Goal: Information Seeking & Learning: Learn about a topic

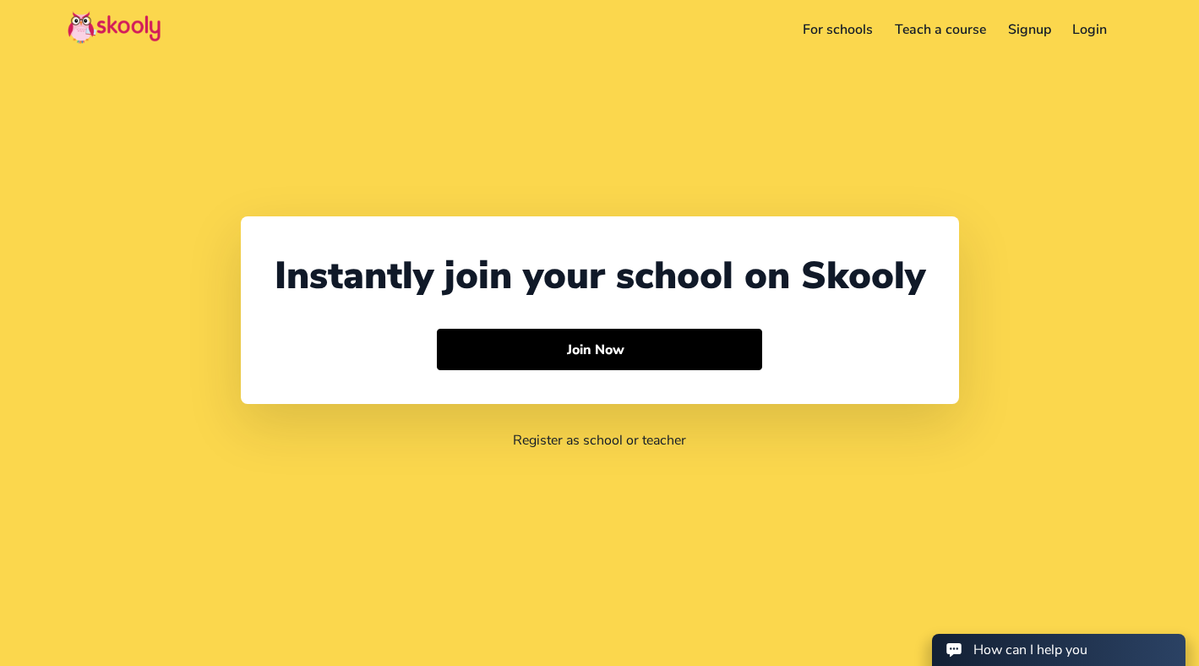
select select "852"
select select "Hong Kong"
select select "Asia/Hong_Kong"
click at [835, 28] on link "For schools" at bounding box center [814, 29] width 92 height 27
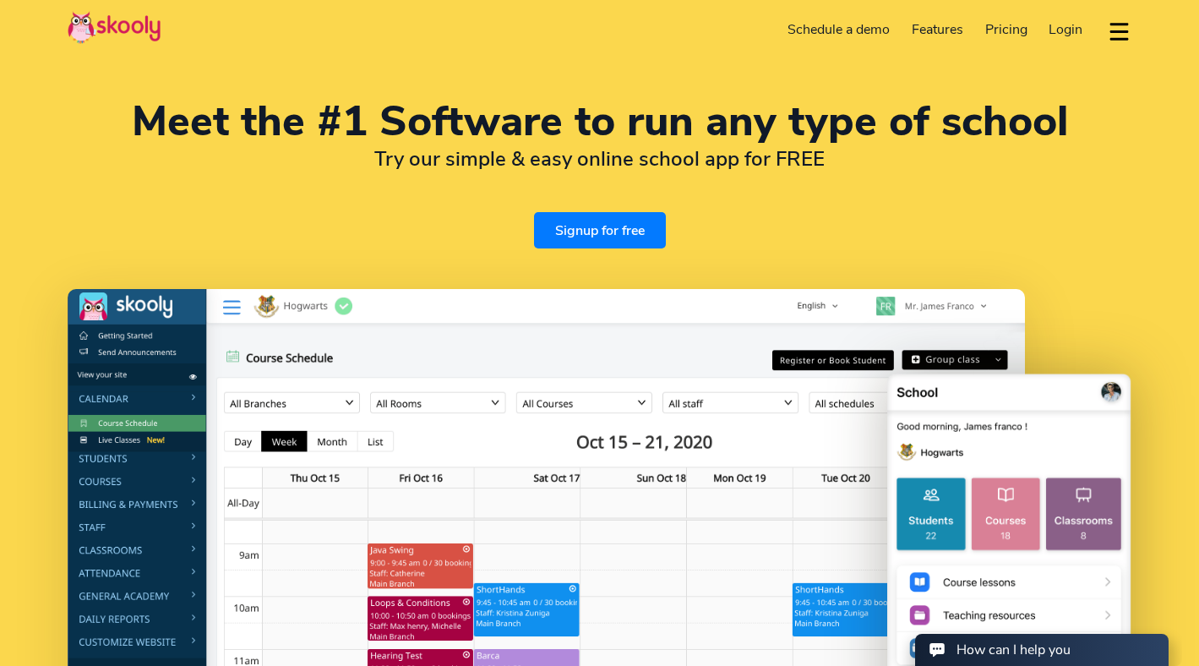
select select "852"
select select "Hong Kong"
select select "Asia/Hong_Kong"
select select "en"
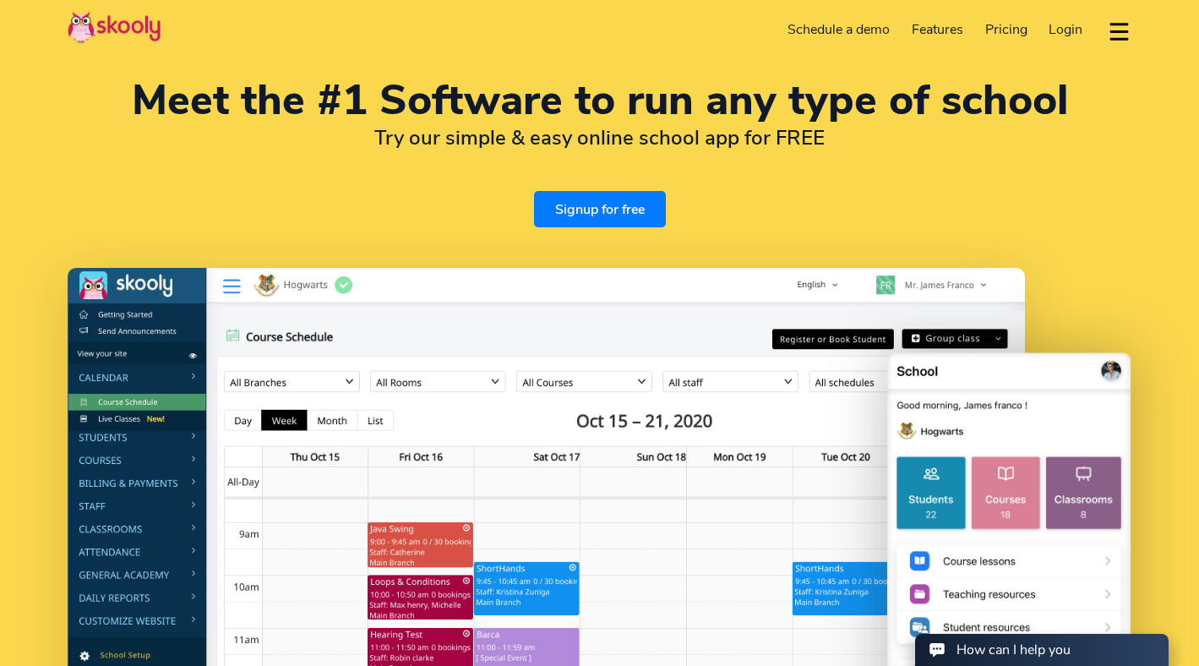
scroll to position [23, 0]
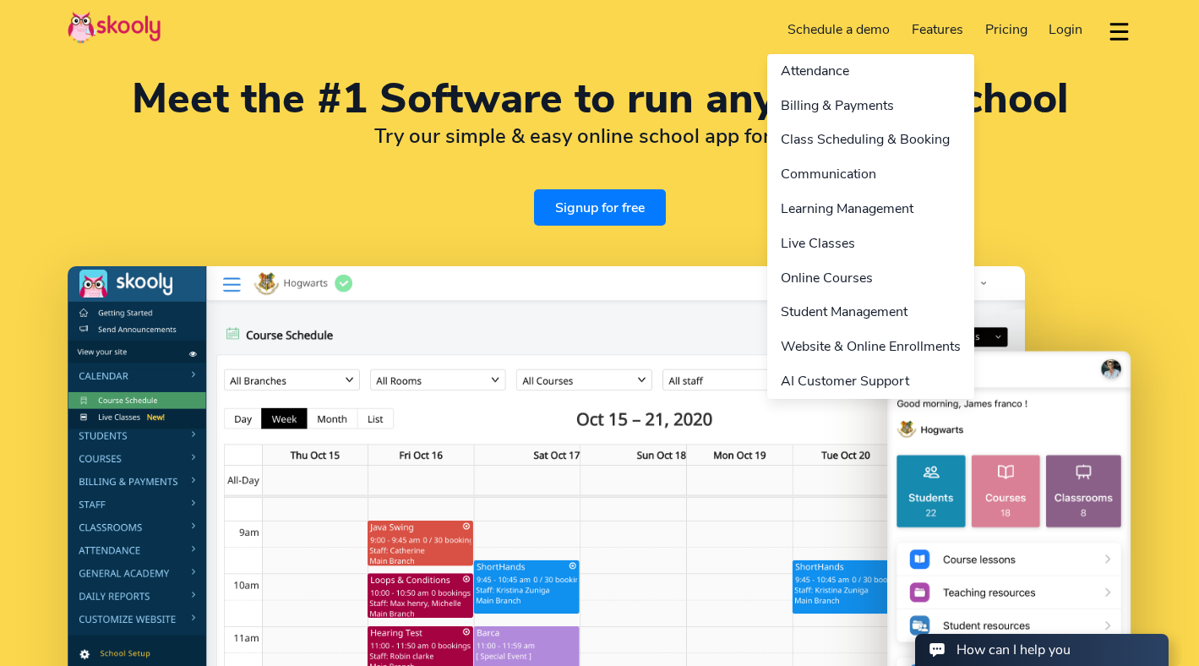
click at [941, 30] on link "Features" at bounding box center [938, 29] width 74 height 27
click at [852, 379] on link "AI Customer Support" at bounding box center [870, 381] width 207 height 35
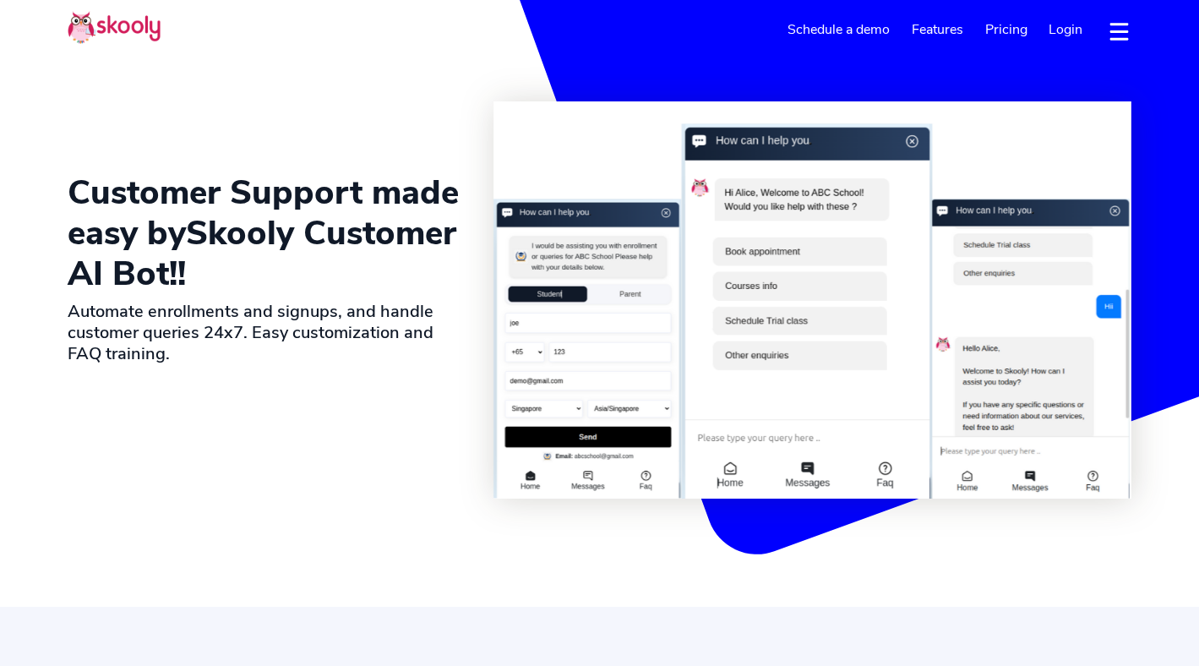
select select "en"
select select "852"
select select "Hong Kong"
select select "Asia/Hong_Kong"
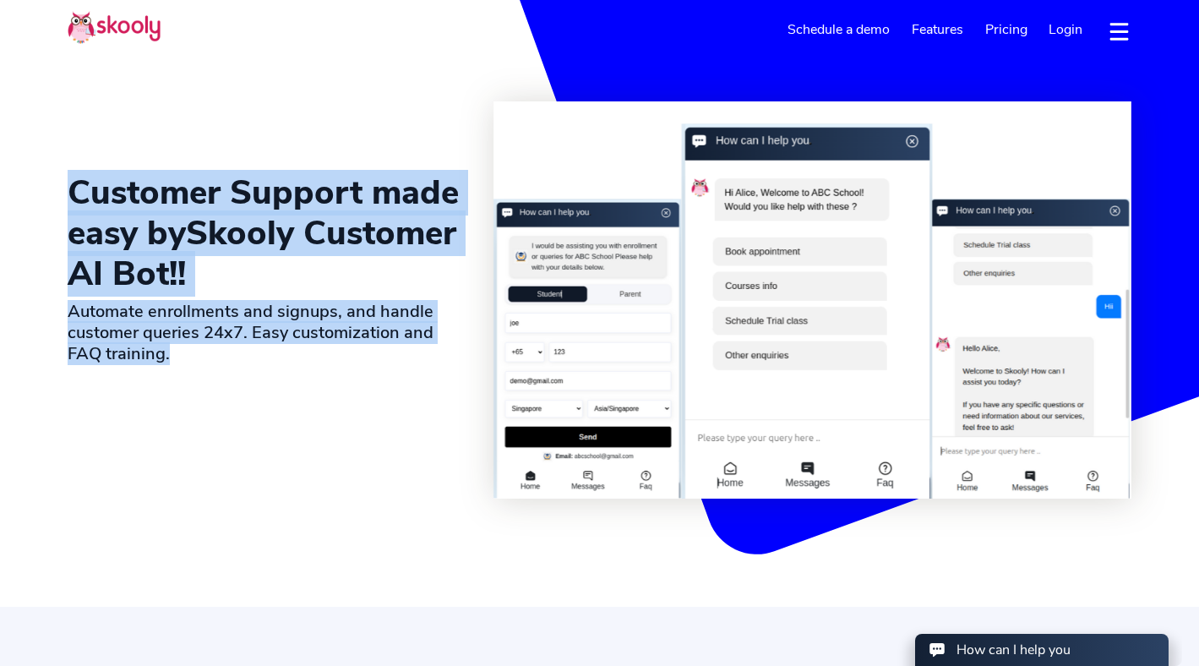
drag, startPoint x: 253, startPoint y: 139, endPoint x: 253, endPoint y: 424, distance: 285.6
click at [253, 424] on div "Customer Support made easy by Skooly Customer AI Bot !! Automate enrollments an…" at bounding box center [281, 299] width 426 height 397
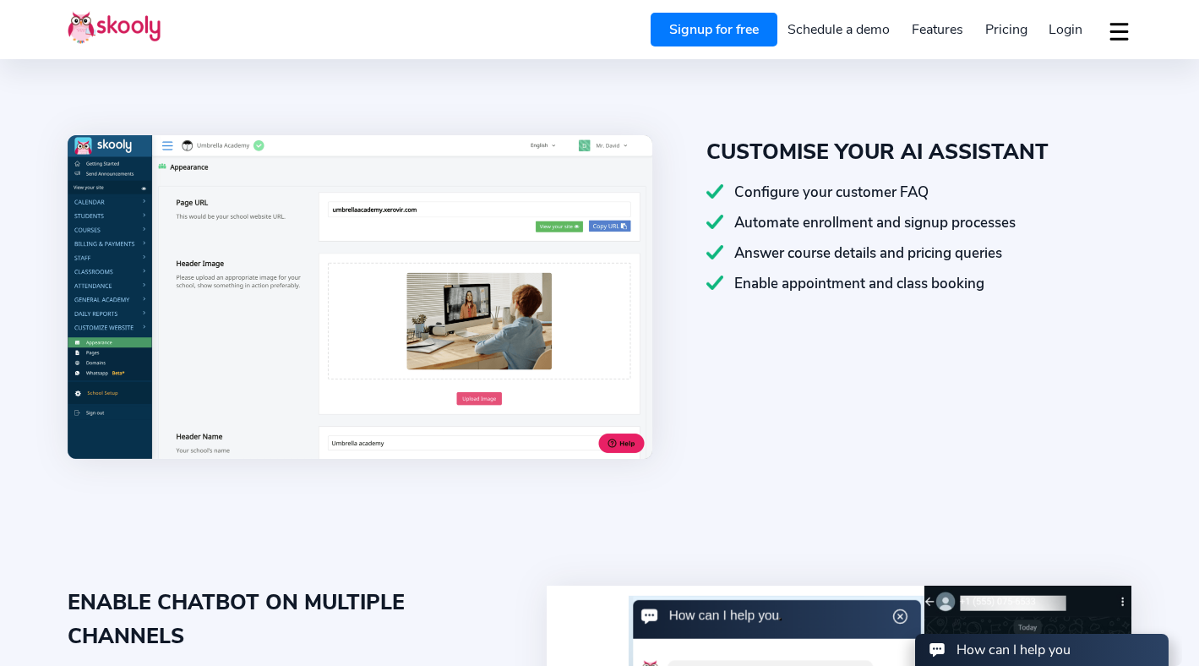
scroll to position [587, 0]
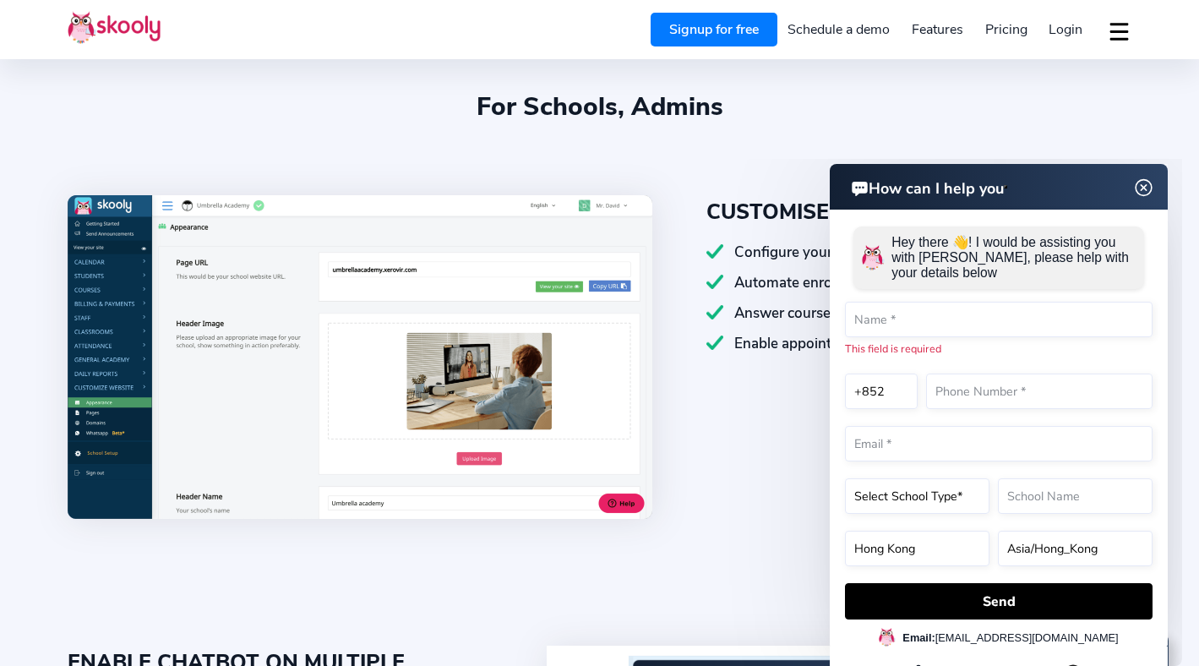
click at [1143, 190] on img at bounding box center [1144, 187] width 32 height 21
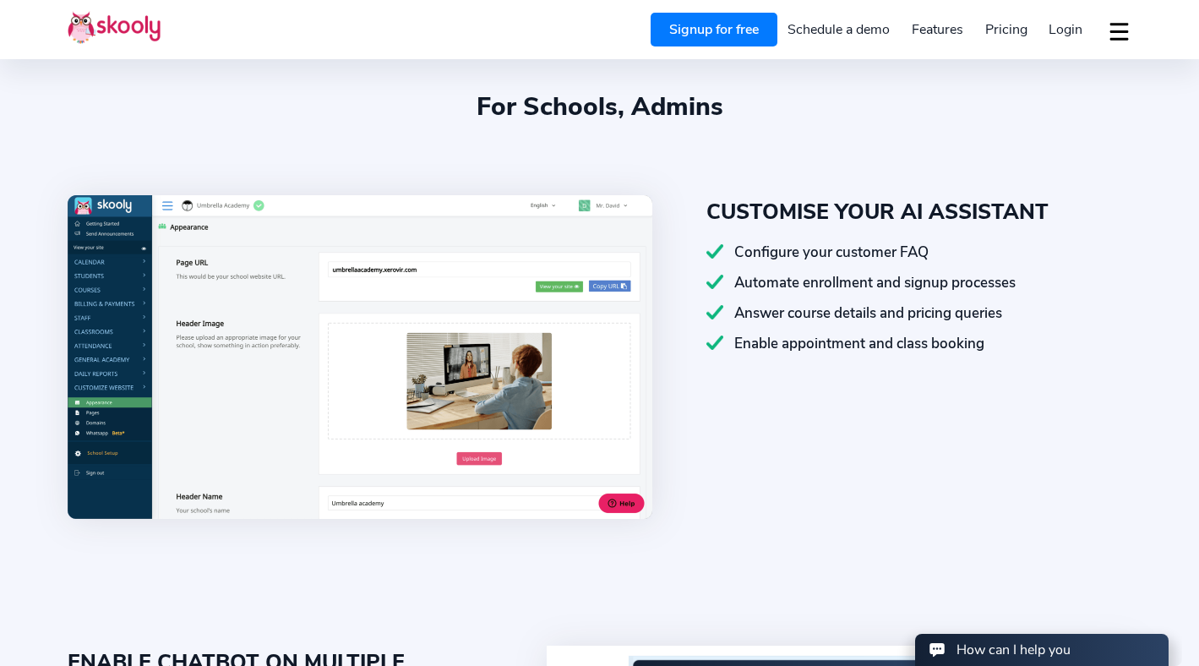
drag, startPoint x: 745, startPoint y: 498, endPoint x: 735, endPoint y: 524, distance: 28.1
click at [735, 524] on div "CUSTOMISE YOUR AI ASSISTANT Configure your customer FAQ Automate enrollment and…" at bounding box center [600, 393] width 1064 height 396
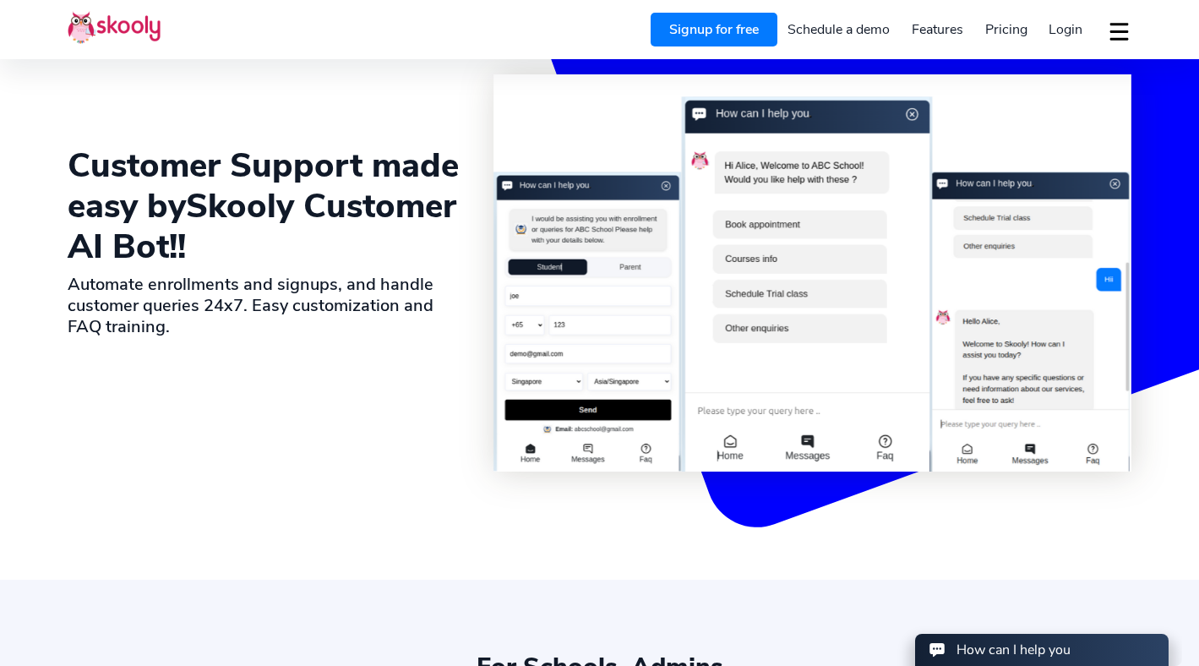
scroll to position [0, 0]
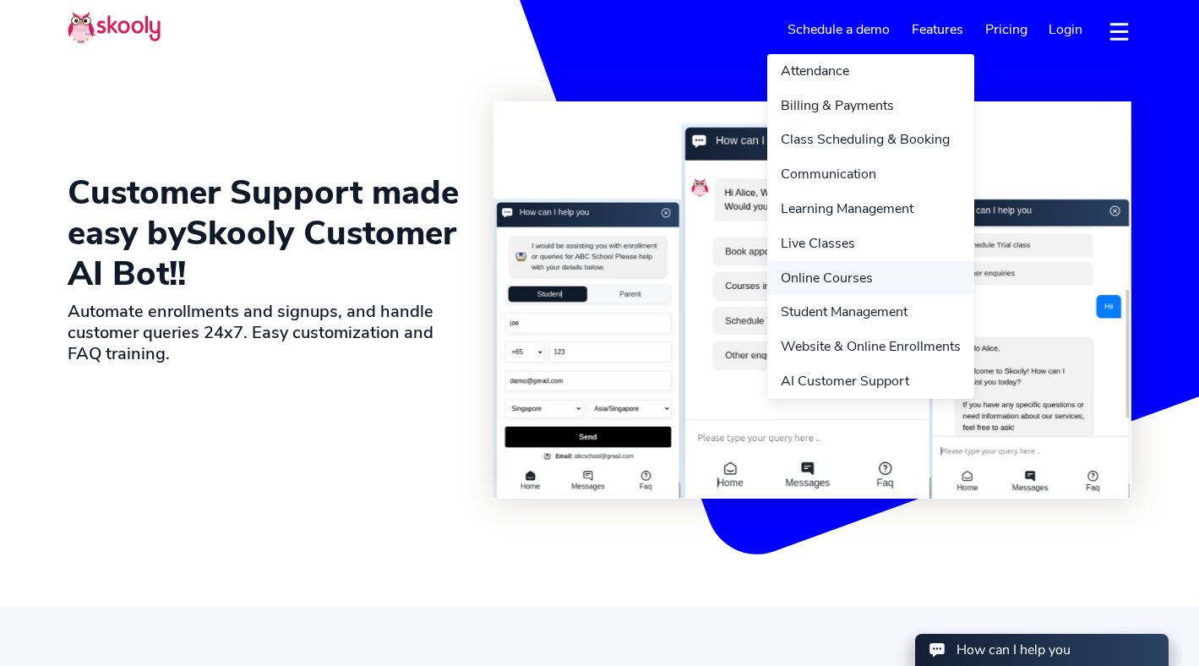
click at [845, 279] on link "Online Courses" at bounding box center [870, 278] width 207 height 35
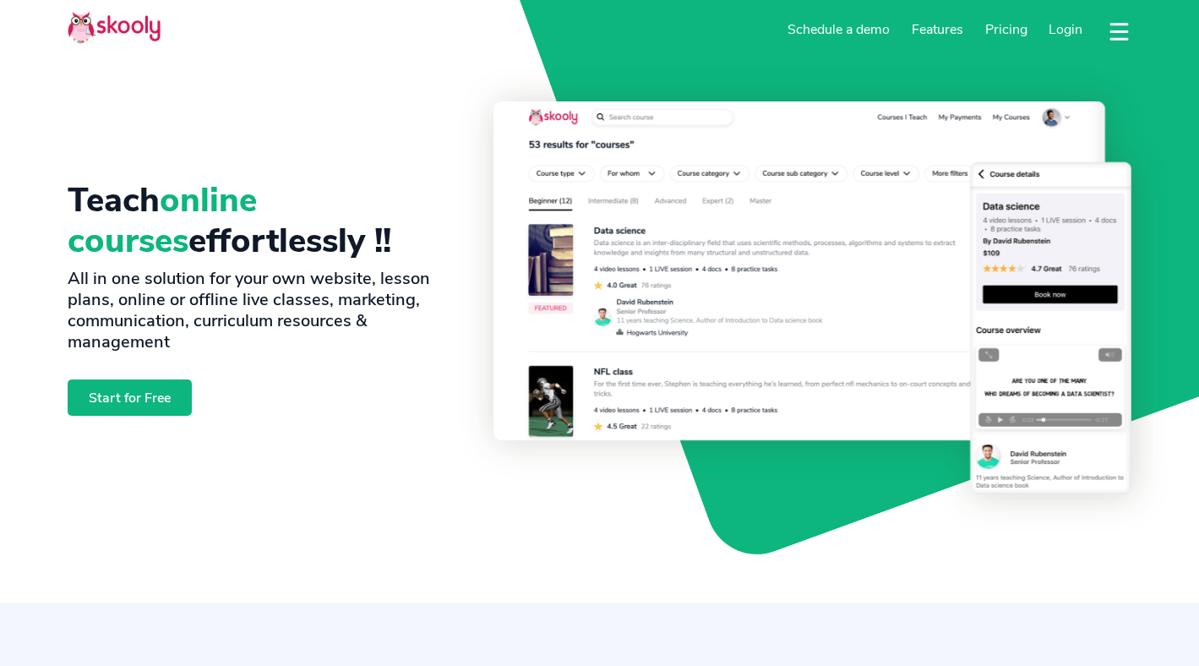
select select "en"
select select "852"
select select "Hong Kong"
select select "Asia/Hong_Kong"
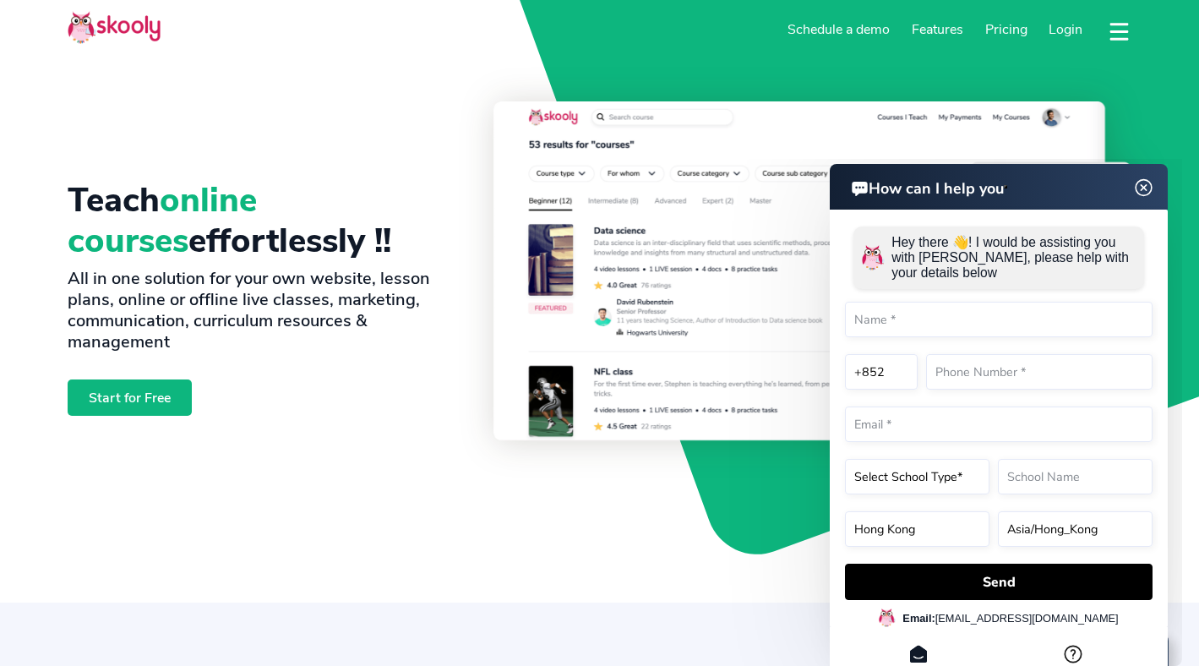
click at [1141, 185] on img at bounding box center [1144, 187] width 32 height 21
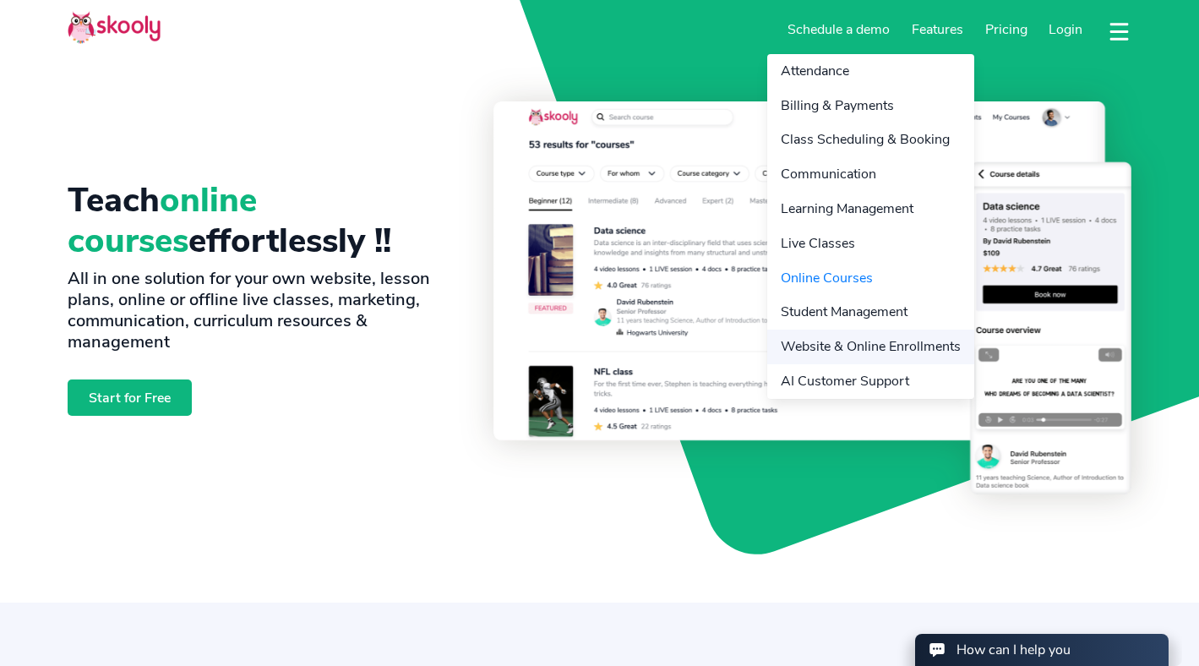
click at [880, 353] on link "Website & Online Enrollments" at bounding box center [870, 347] width 207 height 35
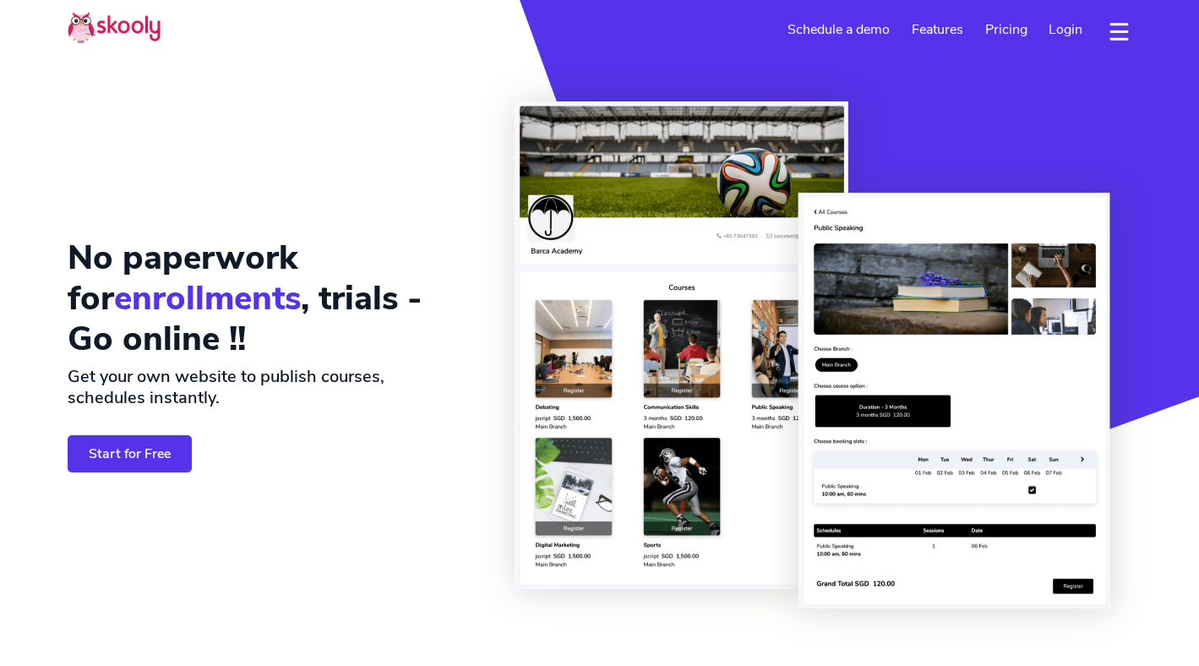
select select "en"
select select "852"
select select "Hong Kong"
select select "Asia/Hong_Kong"
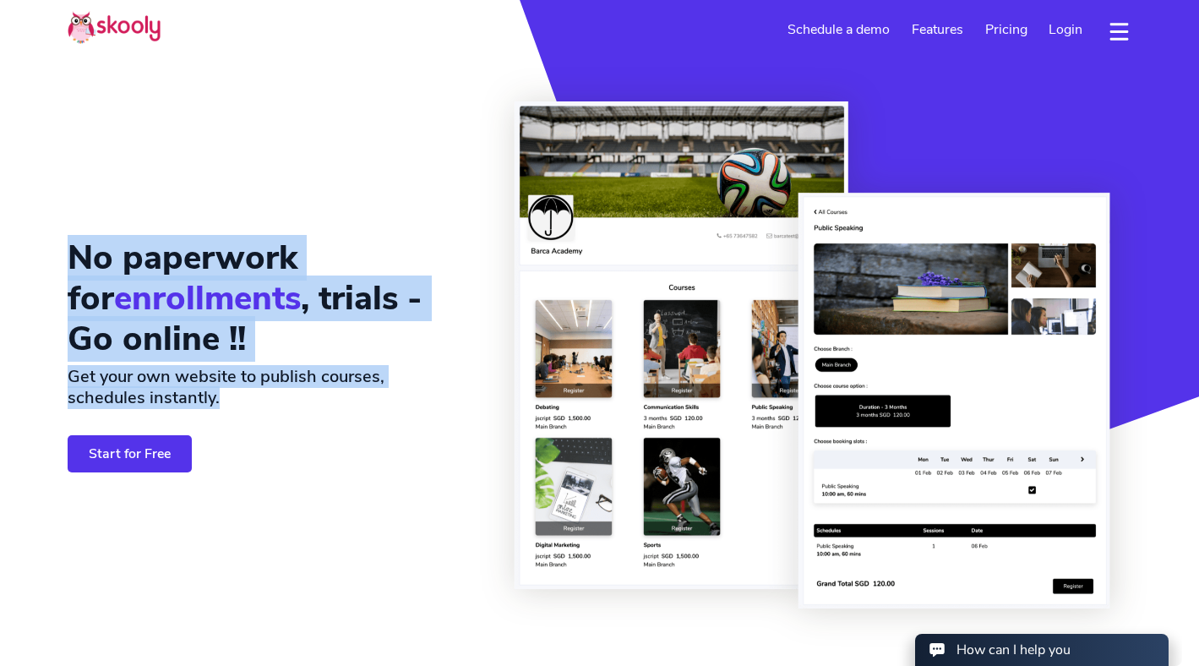
drag, startPoint x: 254, startPoint y: 183, endPoint x: 339, endPoint y: 459, distance: 288.1
click at [339, 459] on div "No paperwork for enrollments , trials - Go online !! Get your own website to pu…" at bounding box center [281, 354] width 426 height 507
click at [348, 524] on div "No paperwork for enrollments , trials - Go online !! Get your own website to pu…" at bounding box center [281, 354] width 426 height 507
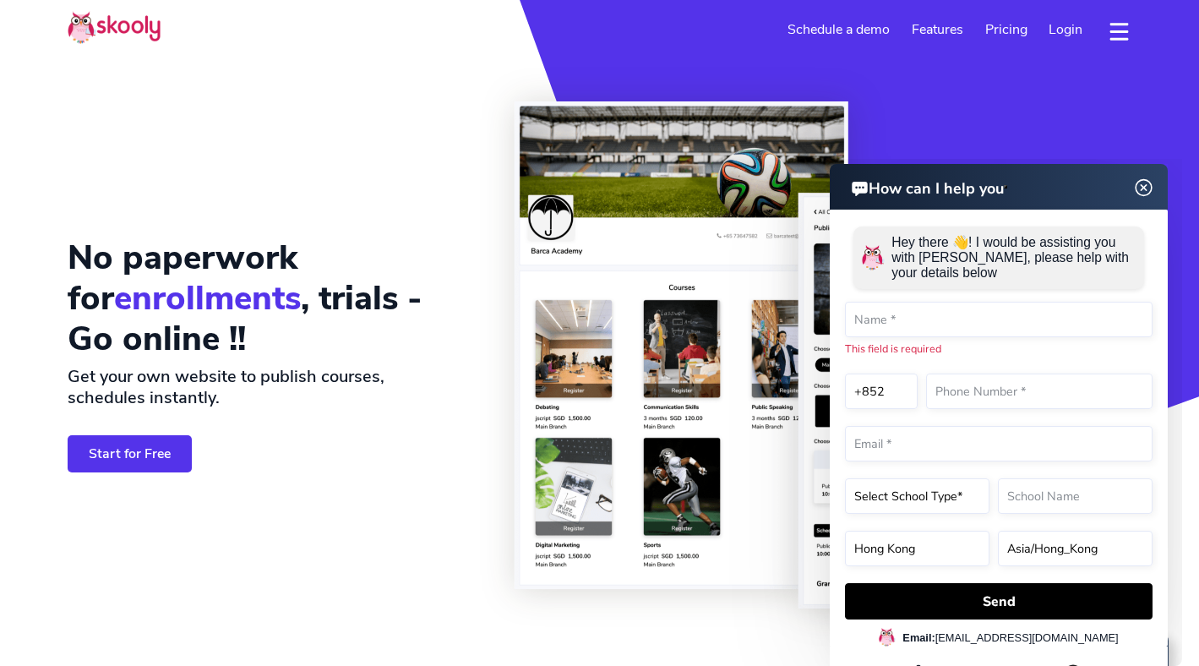
click at [1150, 194] on img at bounding box center [1144, 187] width 32 height 21
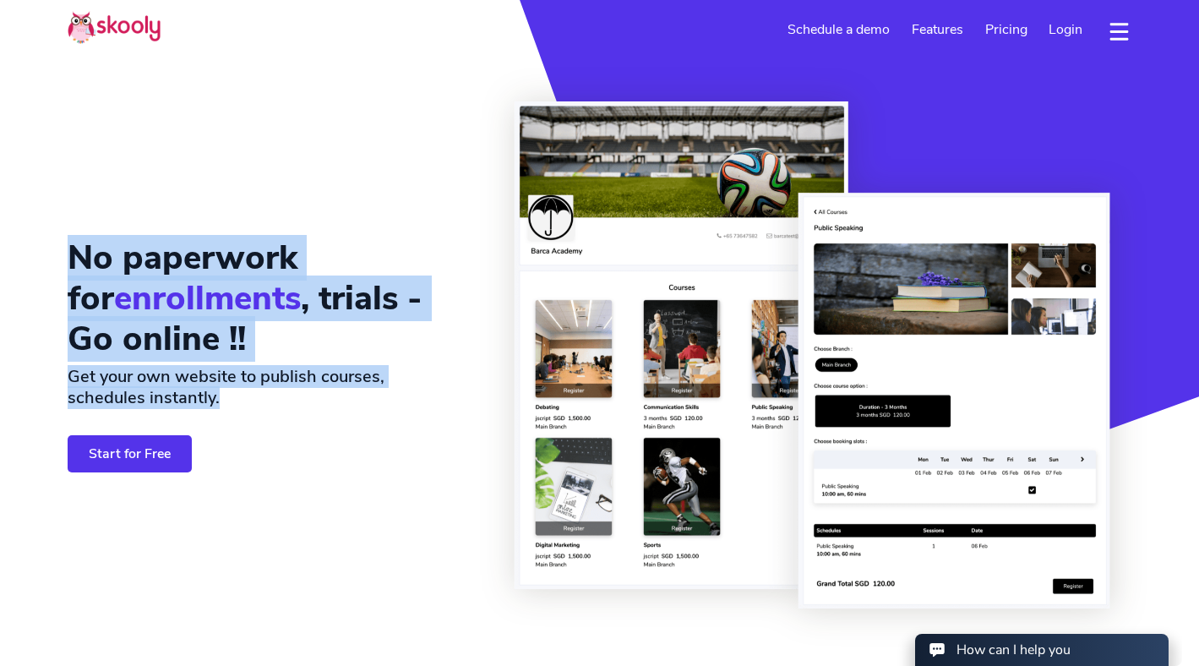
drag, startPoint x: 320, startPoint y: 152, endPoint x: 355, endPoint y: 477, distance: 326.3
click at [354, 477] on div "No paperwork for enrollments , trials - Go online !! Get your own website to pu…" at bounding box center [281, 354] width 426 height 507
click at [355, 477] on div "No paperwork for enrollments , trials - Go online !! Get your own website to pu…" at bounding box center [281, 354] width 426 height 507
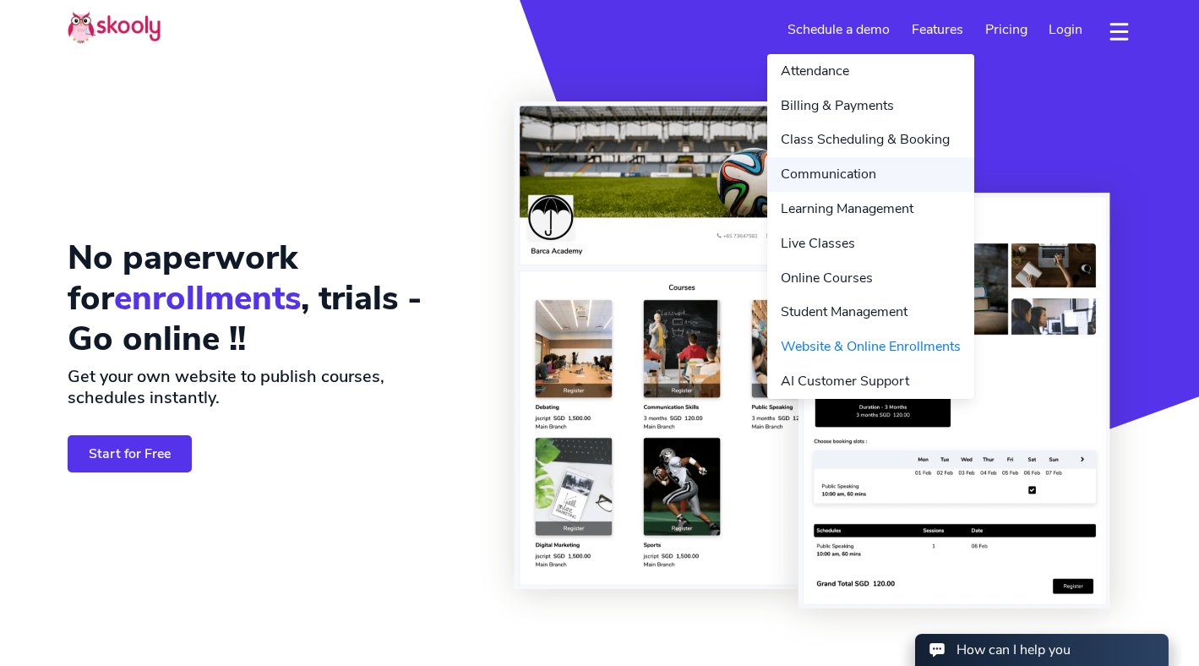
click at [868, 170] on link "Communication" at bounding box center [870, 174] width 207 height 35
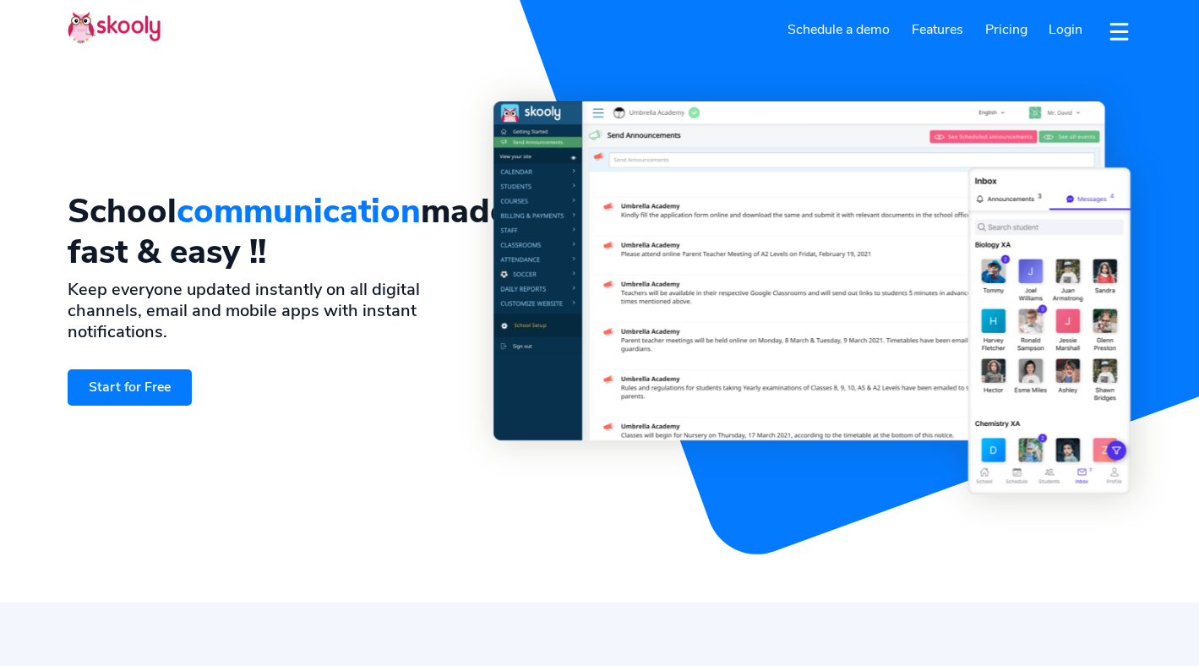
select select "en"
select select "852"
select select "Hong Kong"
select select "Asia/Hong_Kong"
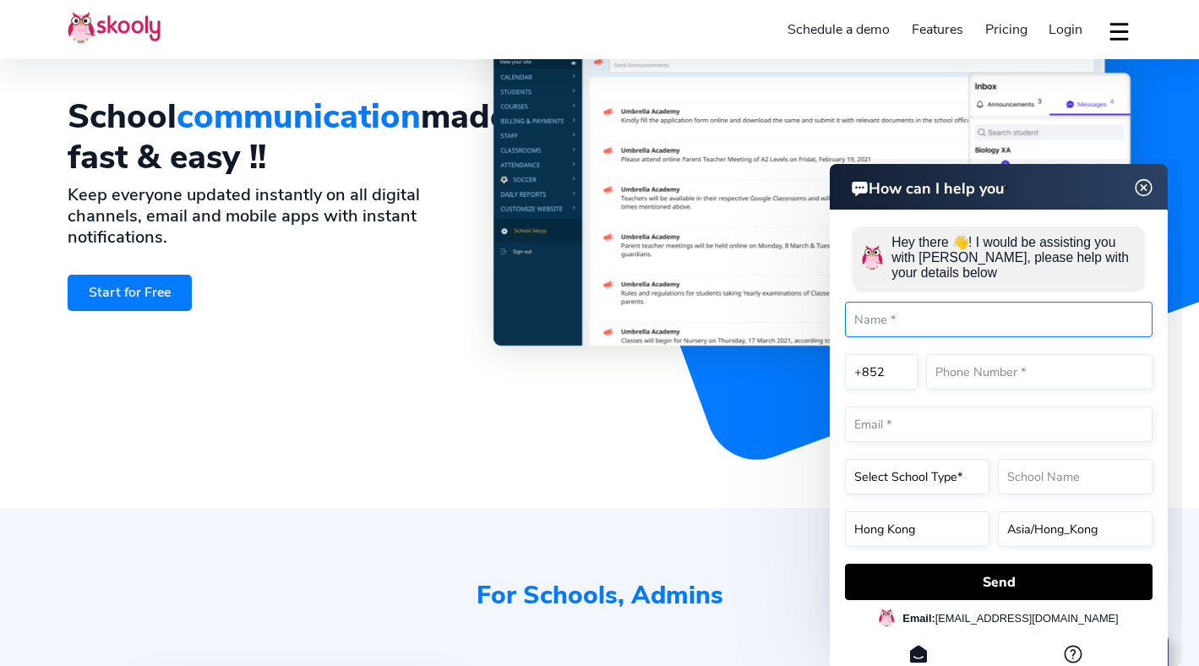
scroll to position [101, 0]
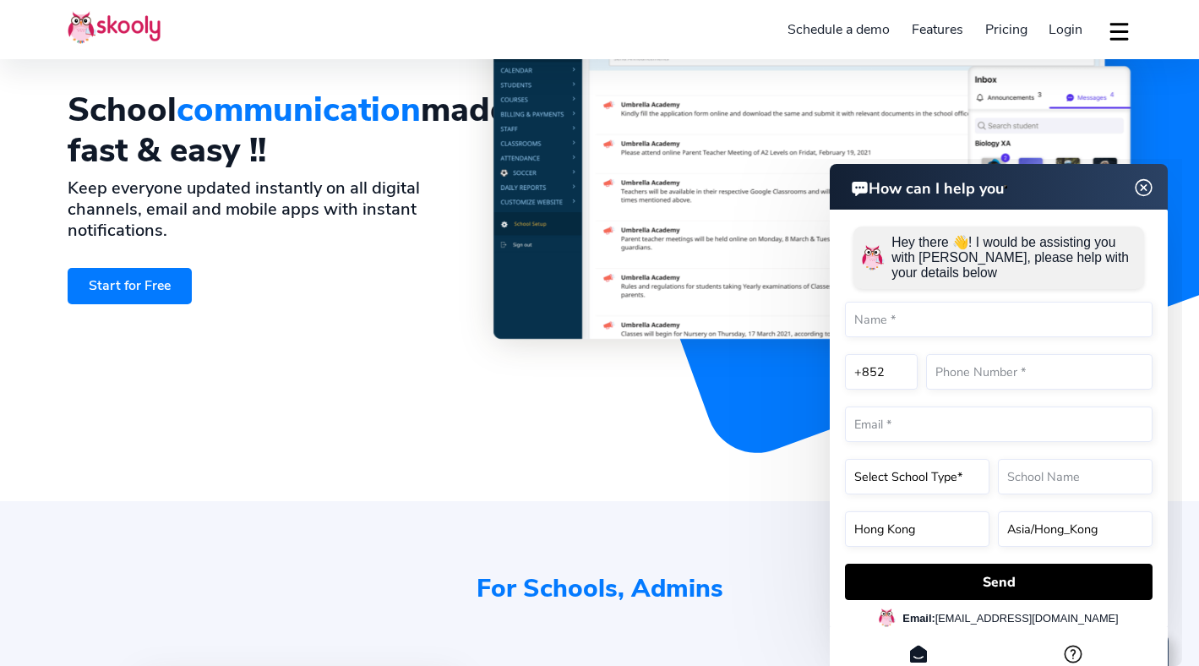
click at [1152, 188] on img at bounding box center [1144, 187] width 32 height 21
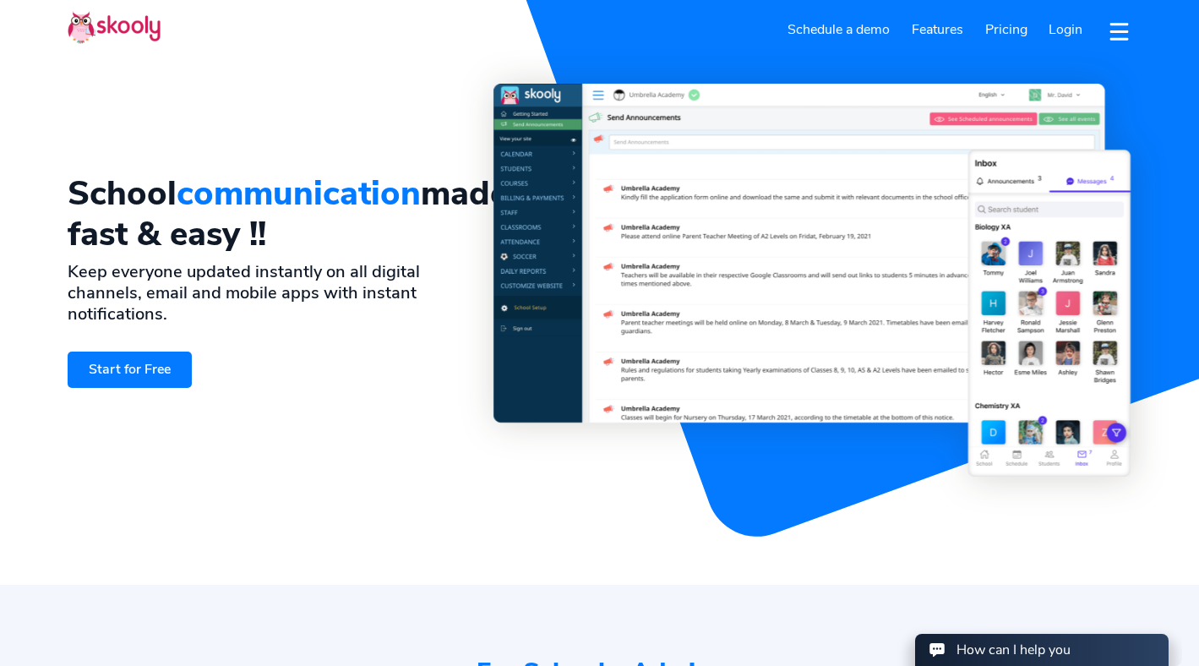
scroll to position [0, 0]
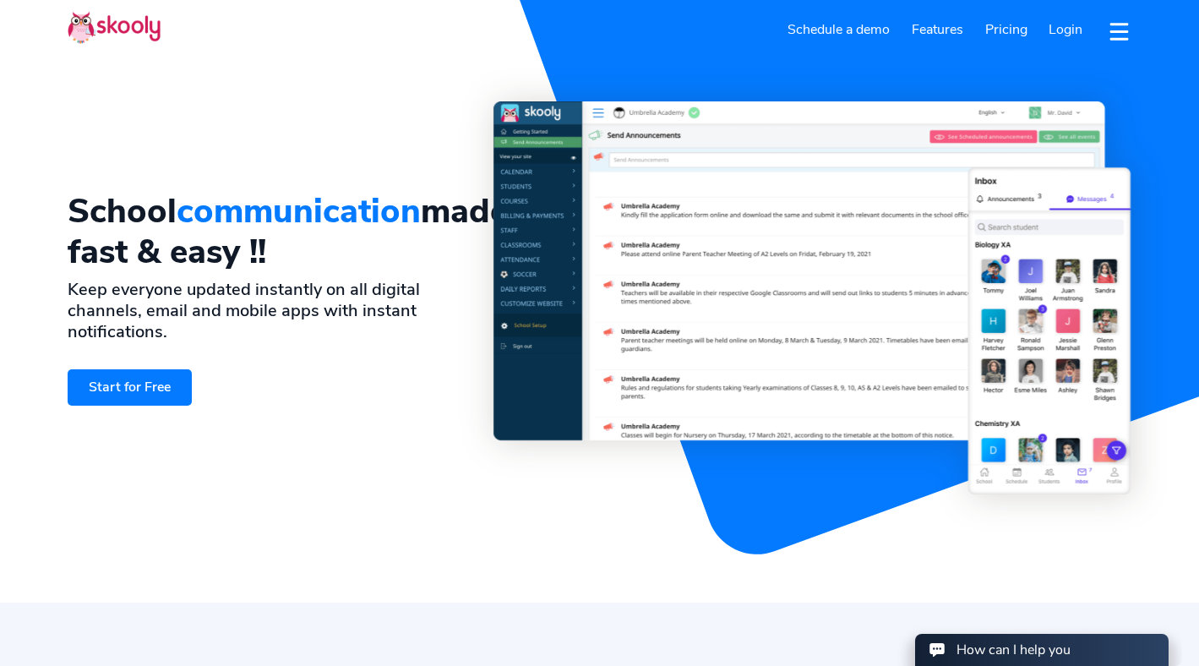
click at [1013, 31] on span "Pricing" at bounding box center [1006, 29] width 42 height 19
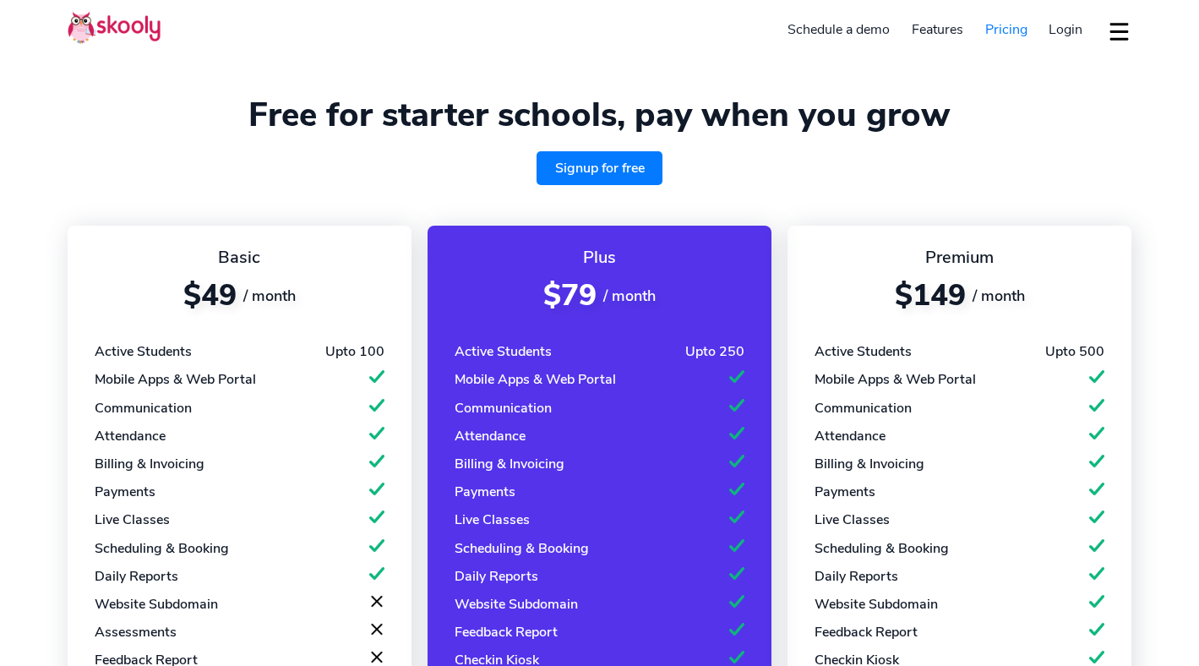
select select "en"
select select "852"
select select "Hong Kong"
select select "Asia/Hong_Kong"
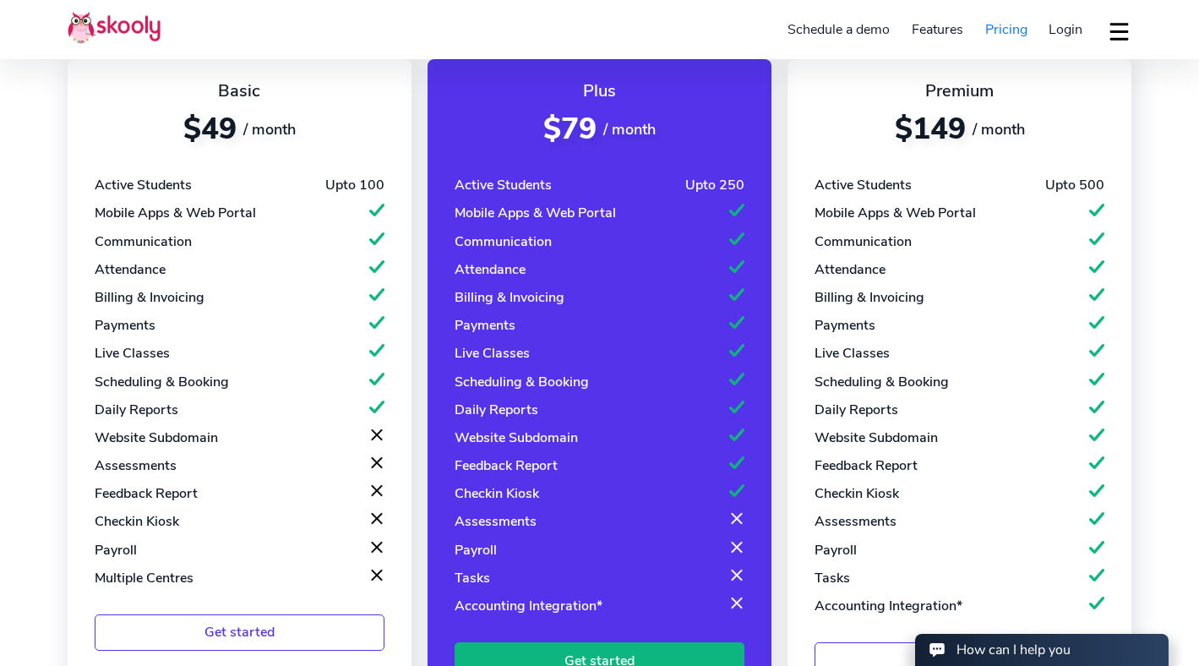
scroll to position [167, 0]
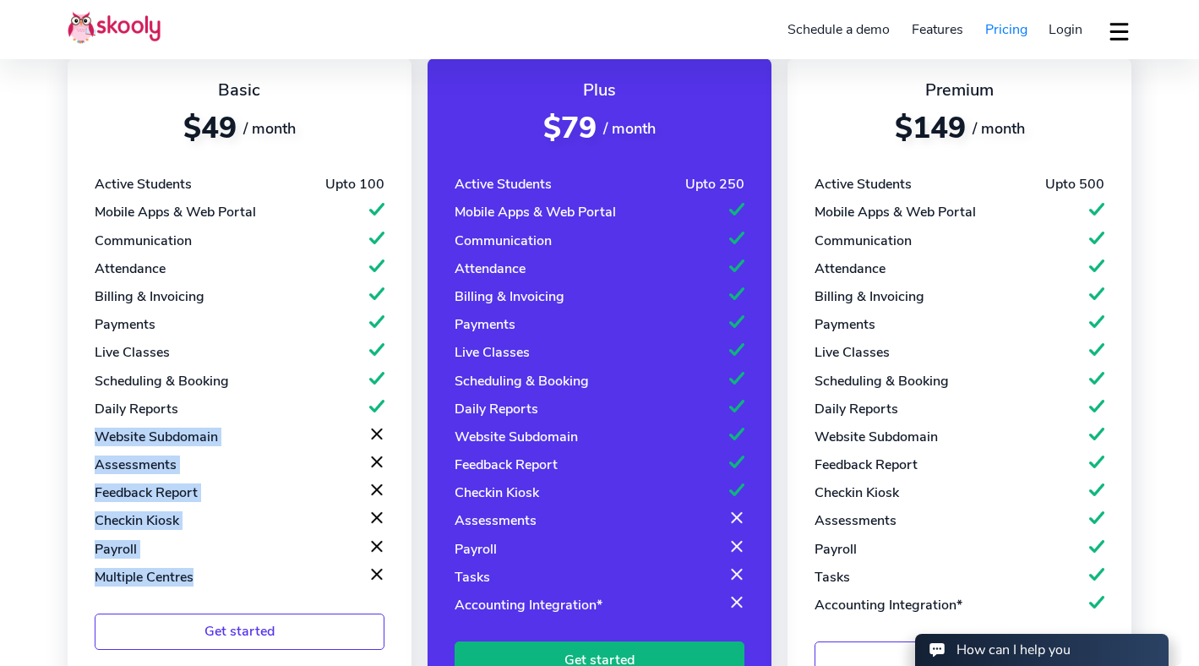
drag, startPoint x: 226, startPoint y: 411, endPoint x: 366, endPoint y: 590, distance: 226.8
click at [366, 590] on div "Basic $49 / month Active Students Upto 100 Mobile Apps & Web Portal Communicati…" at bounding box center [240, 378] width 344 height 640
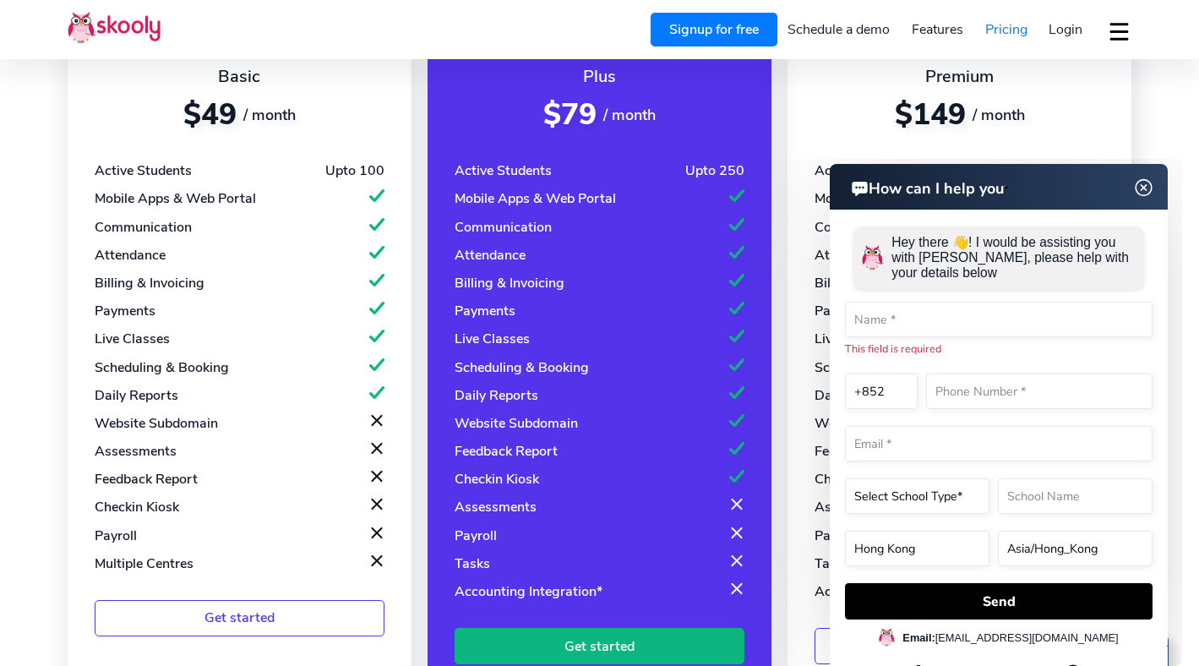
scroll to position [184, 0]
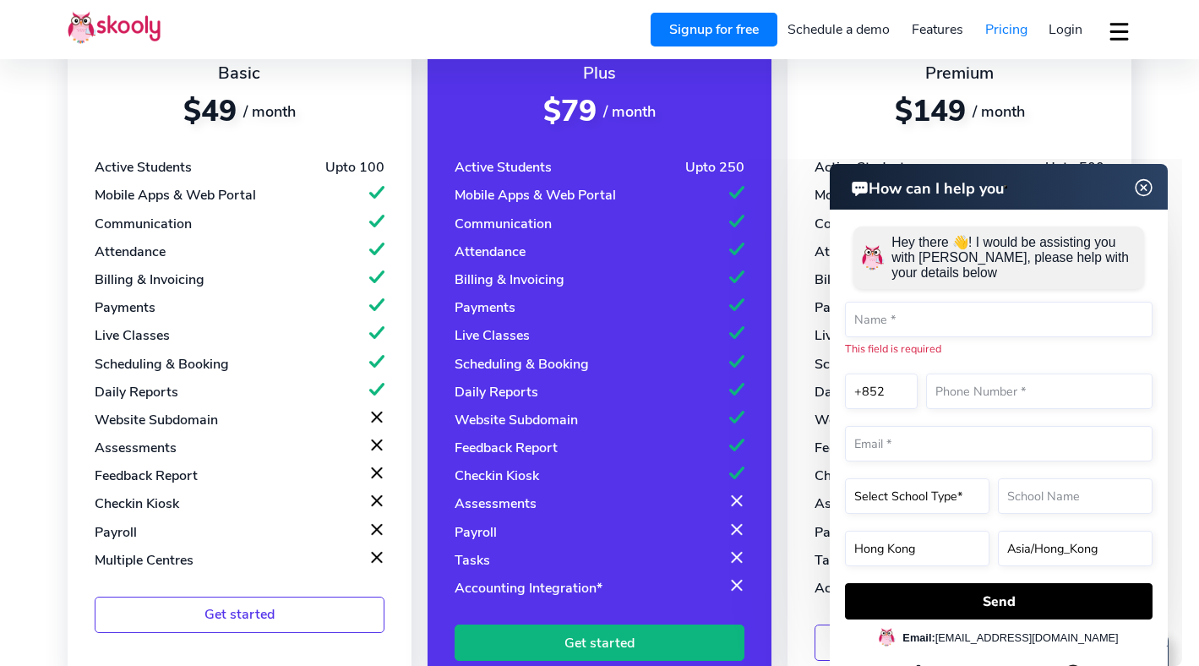
click at [656, 592] on div "Plus $79 / month Active Students Upto 250 Mobile Apps & Web Portal Communicatio…" at bounding box center [600, 361] width 344 height 640
click at [565, 195] on div "Mobile Apps & Web Portal" at bounding box center [535, 195] width 161 height 19
click at [1141, 184] on img at bounding box center [1144, 187] width 32 height 21
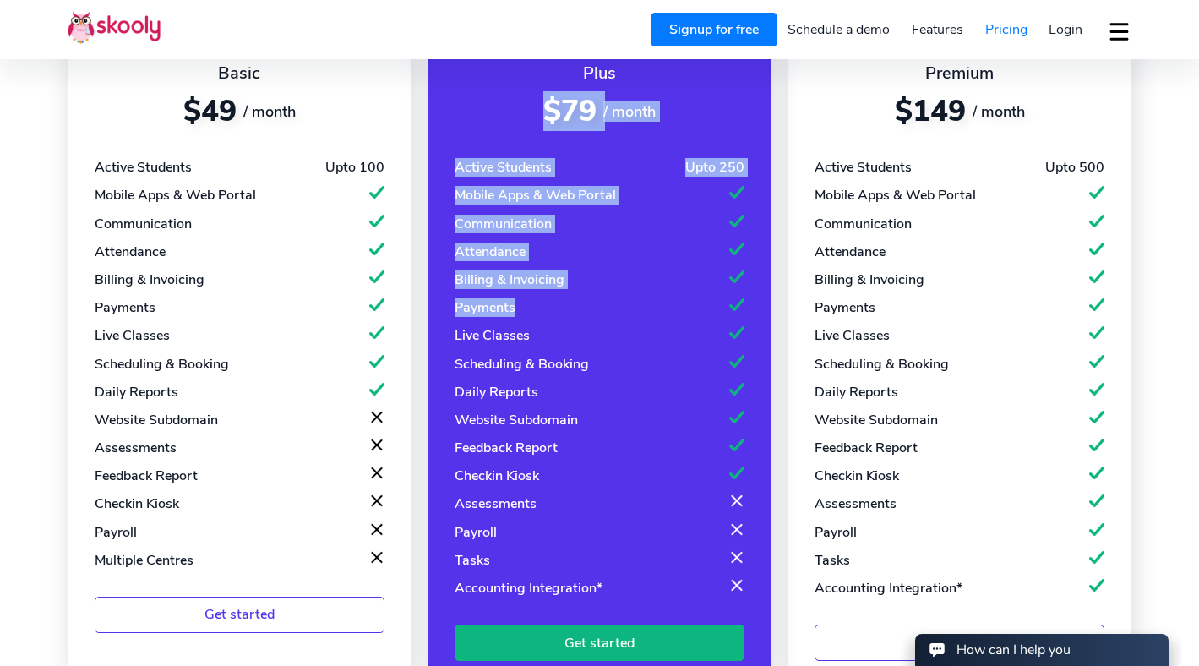
drag, startPoint x: 542, startPoint y: 113, endPoint x: 715, endPoint y: 304, distance: 257.2
click at [715, 303] on div "Plus $79 / month Active Students Upto 250 Mobile Apps & Web Portal Communicatio…" at bounding box center [600, 361] width 344 height 640
click at [715, 304] on div "Payments" at bounding box center [600, 307] width 290 height 19
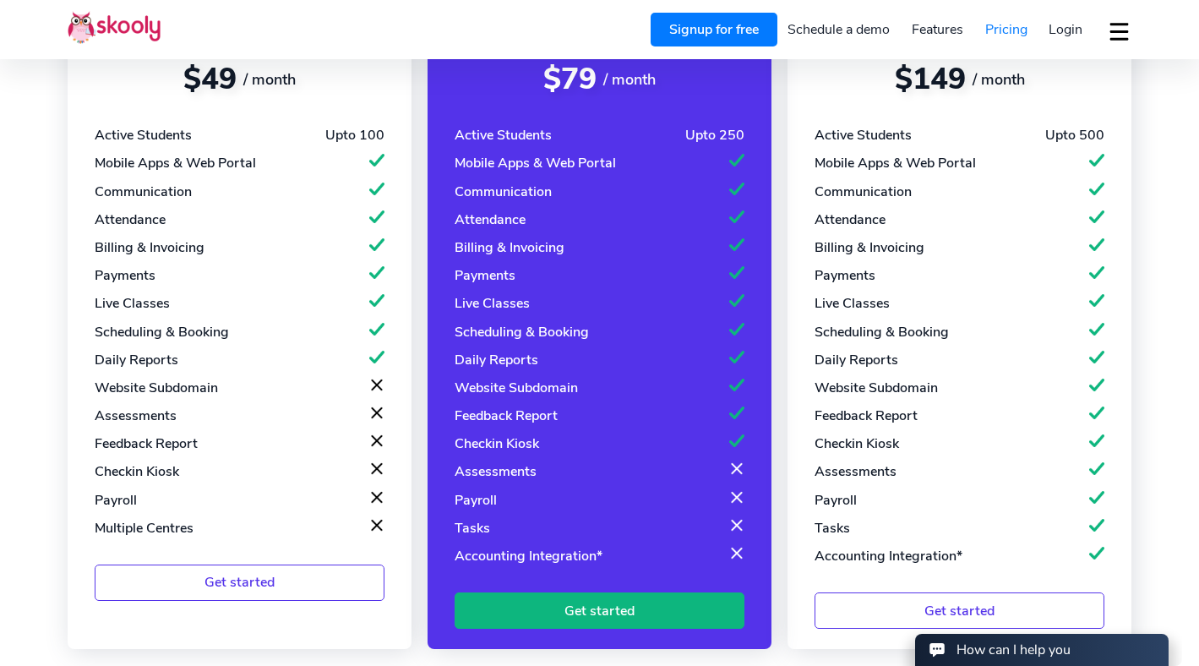
scroll to position [0, 0]
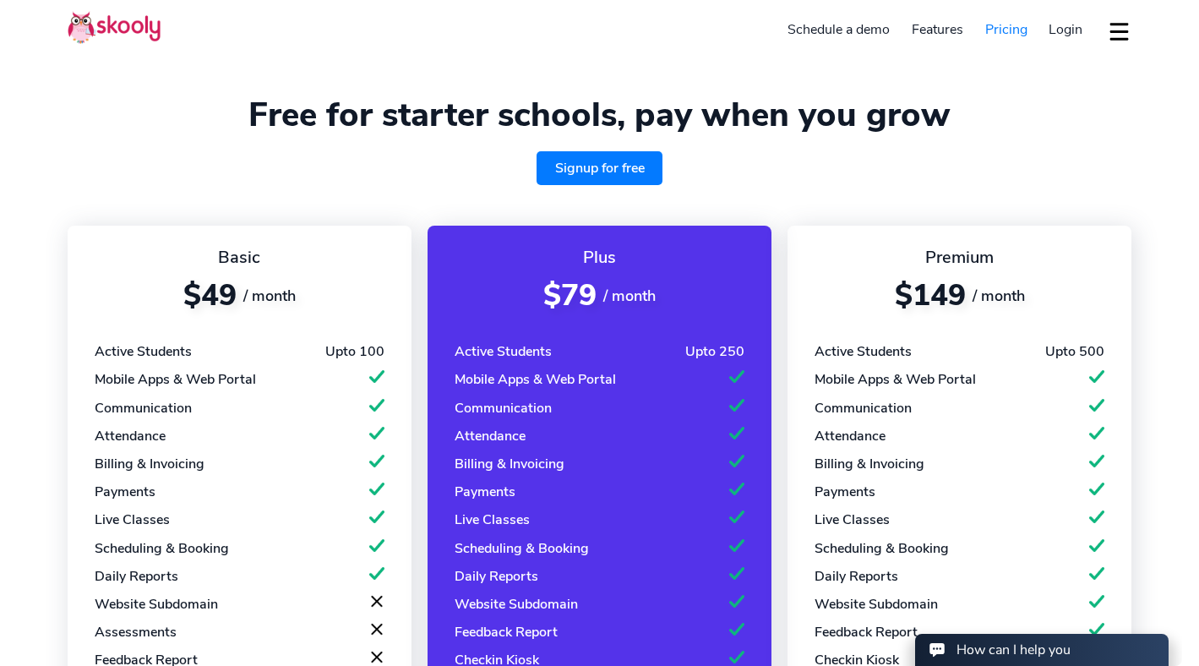
click at [99, 39] on img at bounding box center [114, 27] width 93 height 33
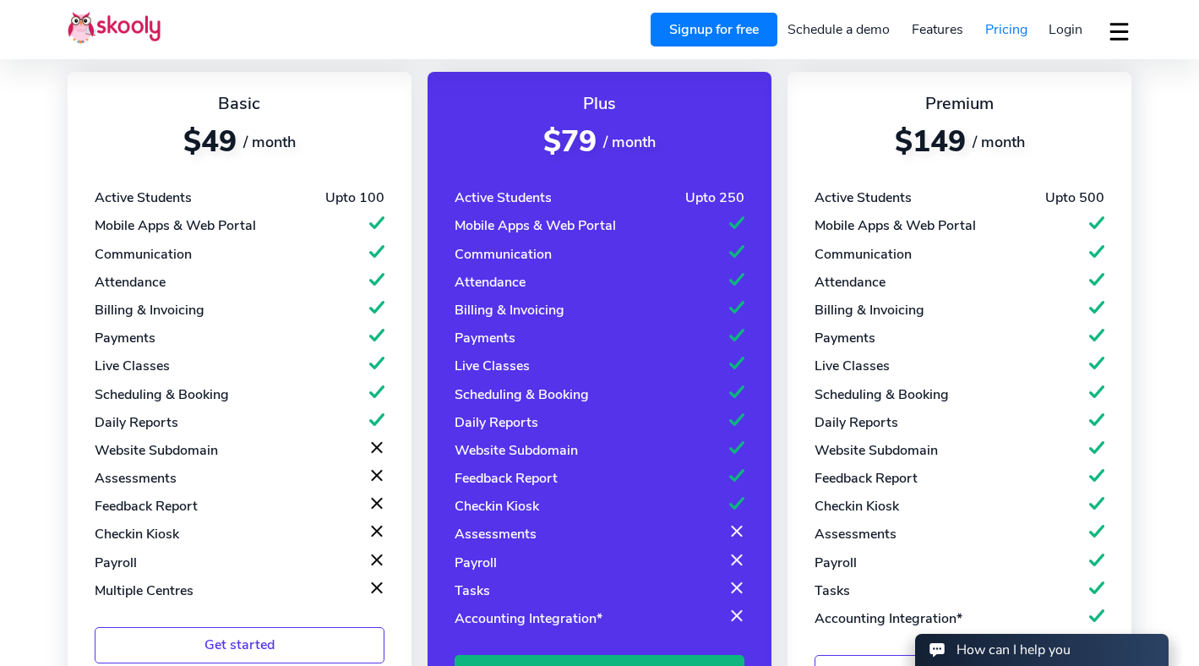
scroll to position [183, 0]
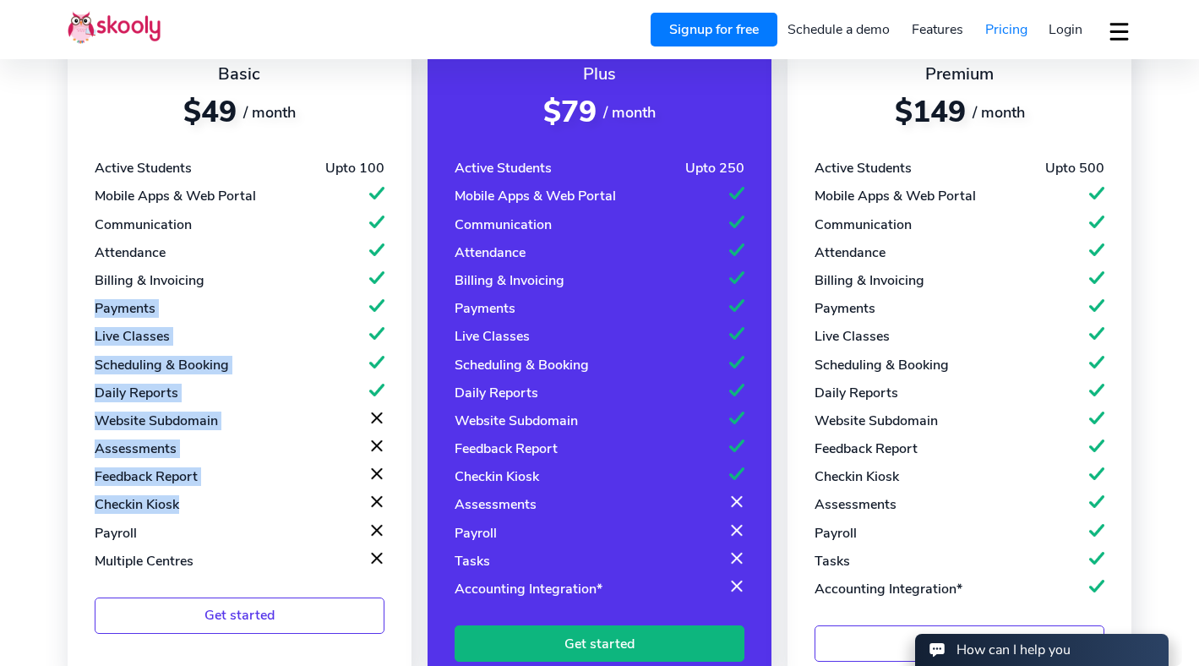
drag, startPoint x: 65, startPoint y: 299, endPoint x: 307, endPoint y: 509, distance: 320.4
click at [304, 507] on section "Free for starter schools, pay when you grow Signup for free Basic $49 / month A…" at bounding box center [599, 363] width 1199 height 1092
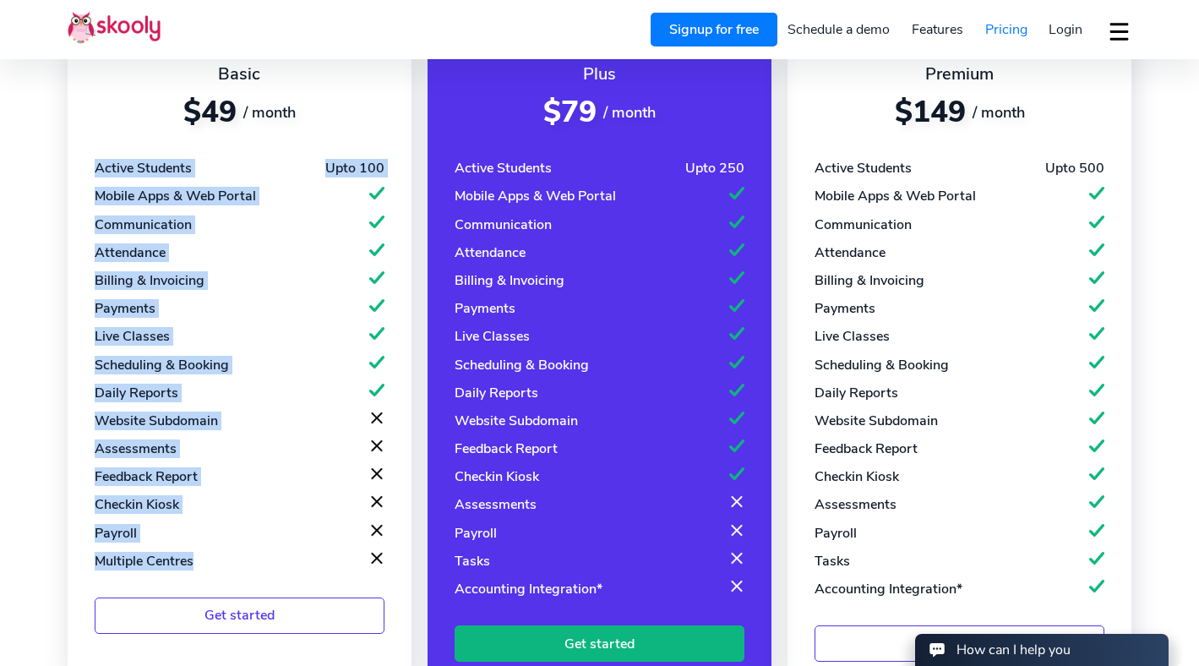
drag, startPoint x: 410, startPoint y: 570, endPoint x: 145, endPoint y: 150, distance: 497.0
click at [145, 150] on div "Basic $49 / month Active Students Upto 100 Mobile Apps & Web Portal Communicati…" at bounding box center [240, 362] width 344 height 640
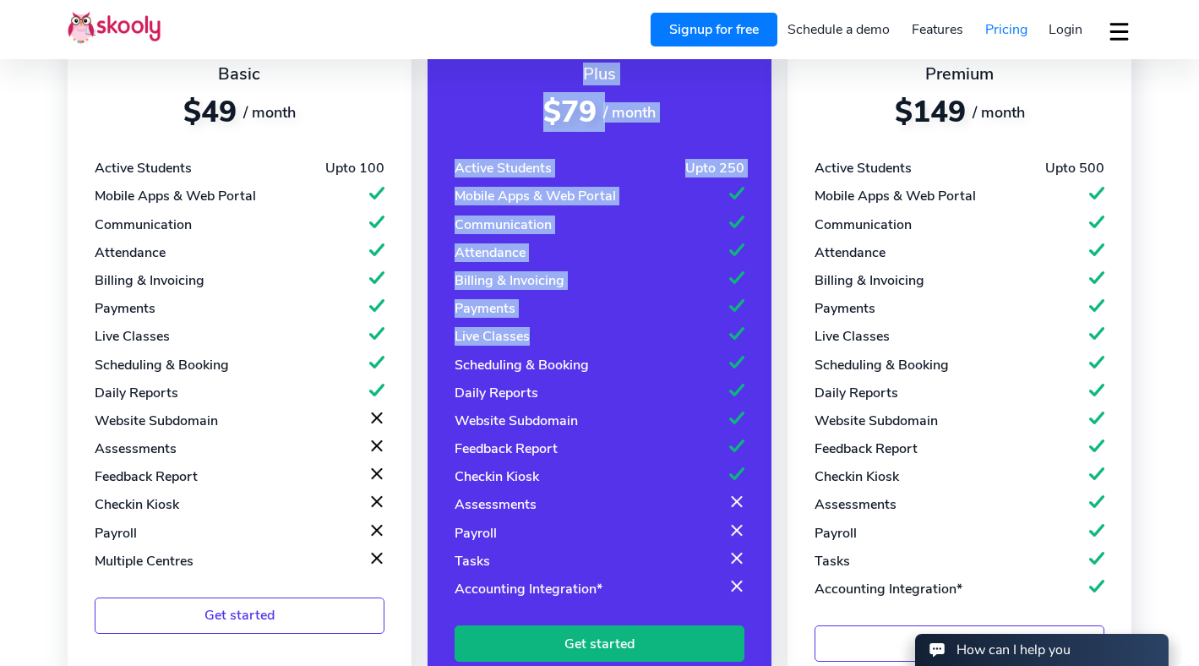
drag, startPoint x: 586, startPoint y: 68, endPoint x: 664, endPoint y: 343, distance: 285.4
click at [664, 342] on div "Plus $79 / month Active Students Upto 250 Mobile Apps & Web Portal Communicatio…" at bounding box center [600, 362] width 344 height 640
click at [664, 343] on div "Live Classes" at bounding box center [600, 336] width 290 height 19
drag, startPoint x: 680, startPoint y: 362, endPoint x: 575, endPoint y: 78, distance: 302.9
click at [575, 78] on div "Plus $79 / month Active Students Upto 250 Mobile Apps & Web Portal Communicatio…" at bounding box center [600, 362] width 344 height 640
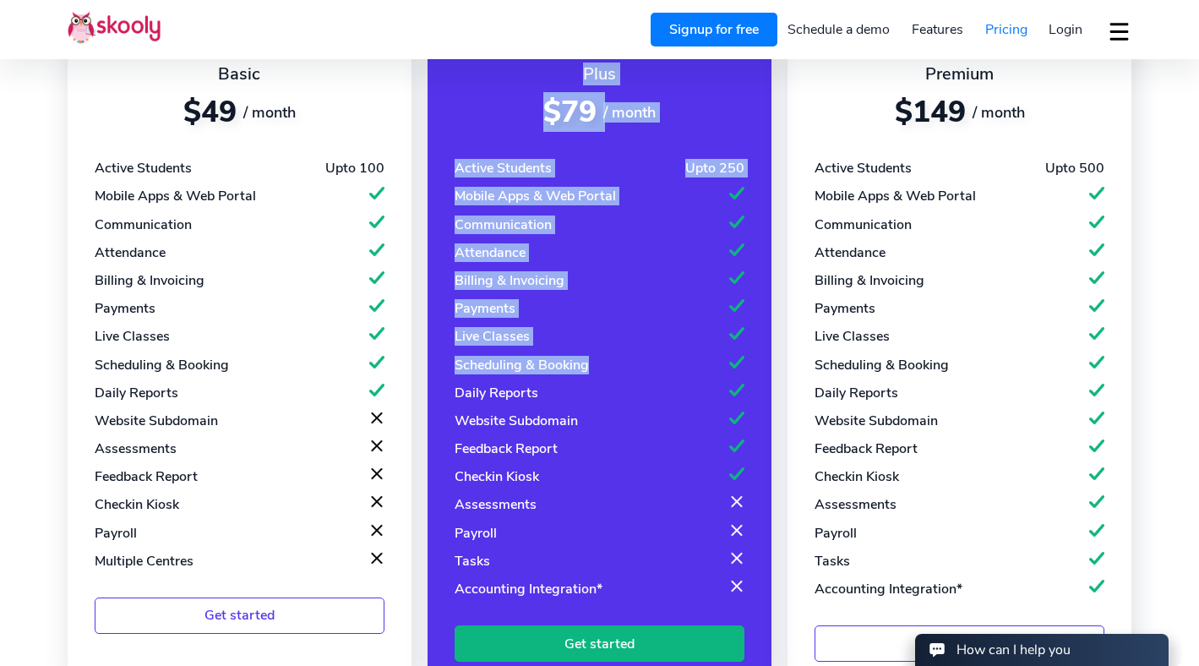
click at [575, 78] on div "Plus" at bounding box center [600, 74] width 290 height 23
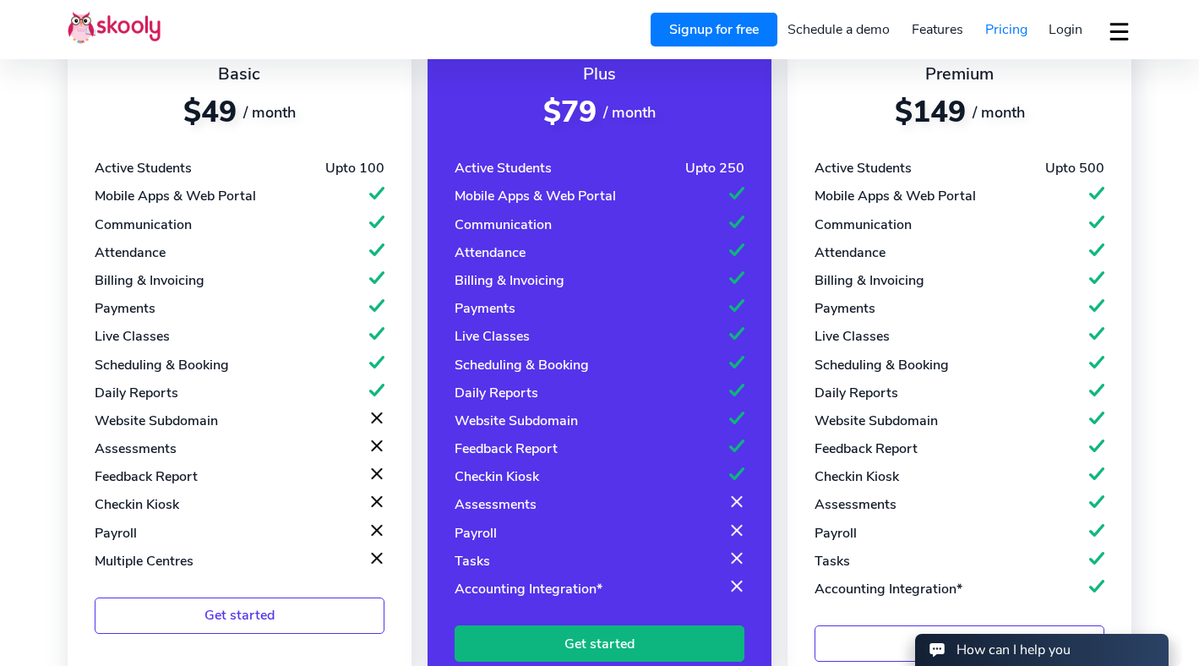
click at [549, 442] on div "Feedback Report" at bounding box center [506, 448] width 103 height 19
click at [536, 472] on div "Checkin Kiosk" at bounding box center [497, 476] width 84 height 19
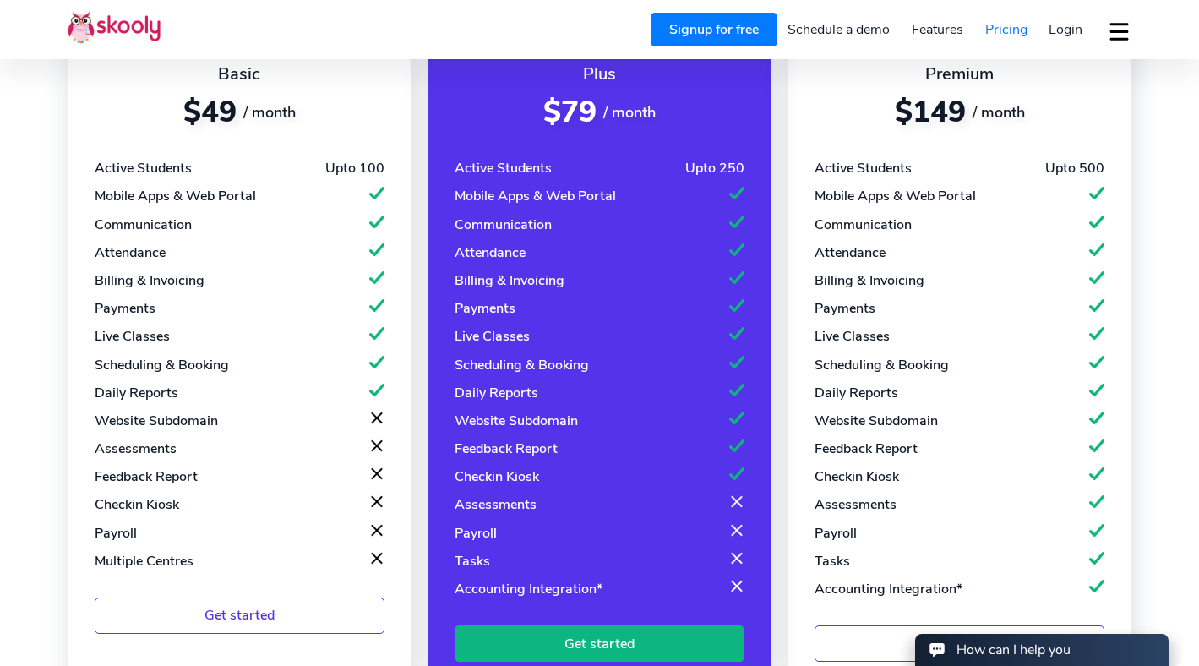
click at [536, 472] on div "Checkin Kiosk" at bounding box center [497, 476] width 84 height 19
click at [532, 500] on div "Assessments" at bounding box center [496, 504] width 82 height 19
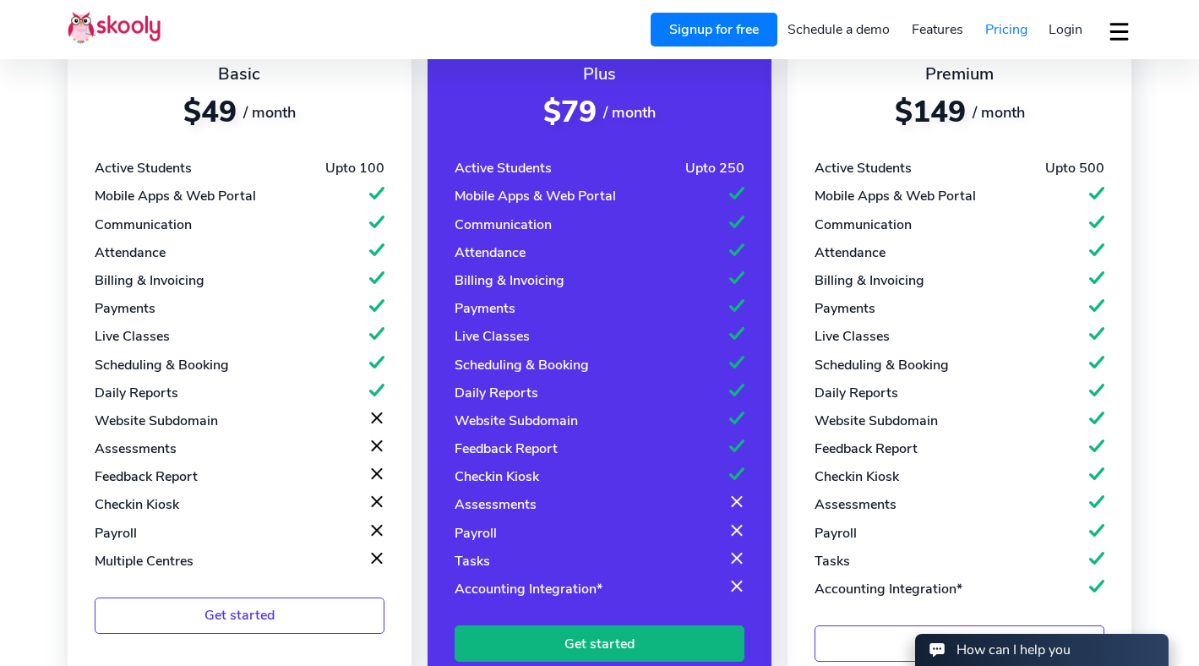
click at [532, 500] on div "Assessments" at bounding box center [496, 504] width 82 height 19
click at [547, 580] on div "Accounting Integration*" at bounding box center [529, 589] width 148 height 19
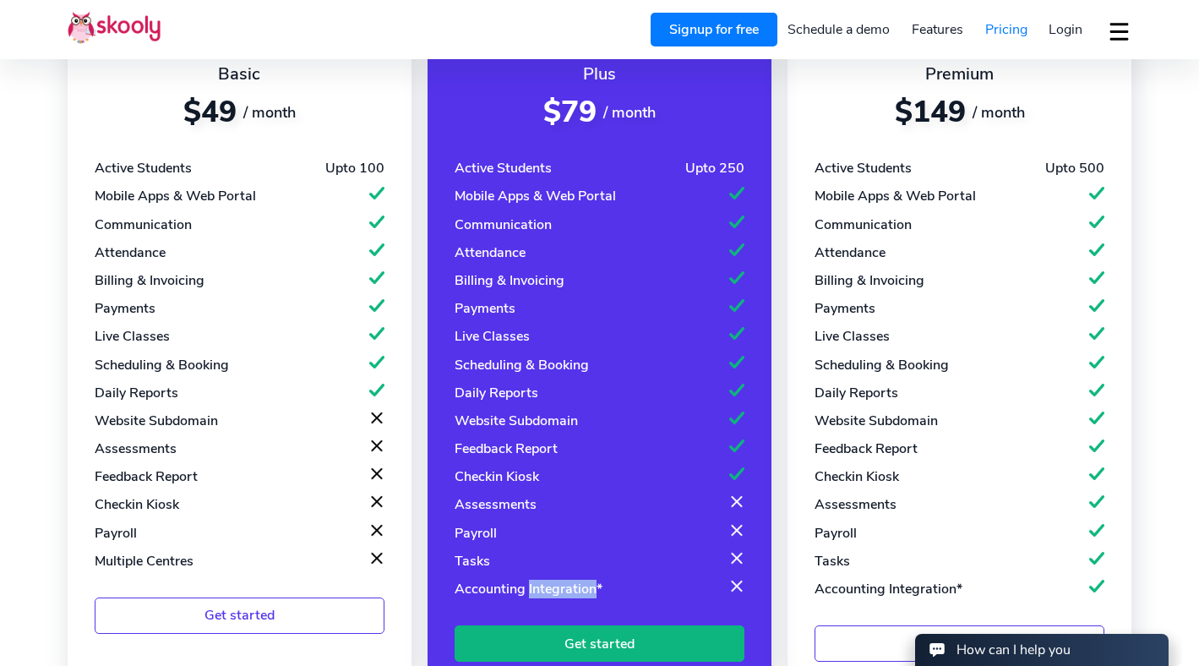
click at [547, 580] on div "Accounting Integration*" at bounding box center [529, 589] width 148 height 19
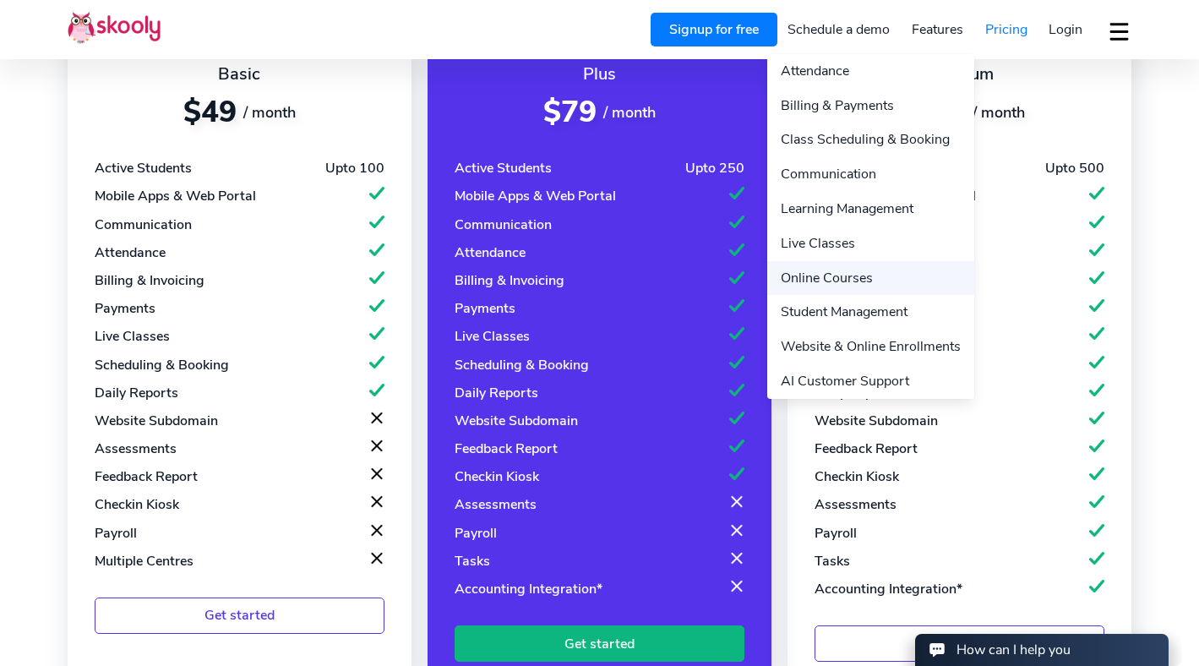
click at [879, 274] on link "Online Courses" at bounding box center [870, 278] width 207 height 35
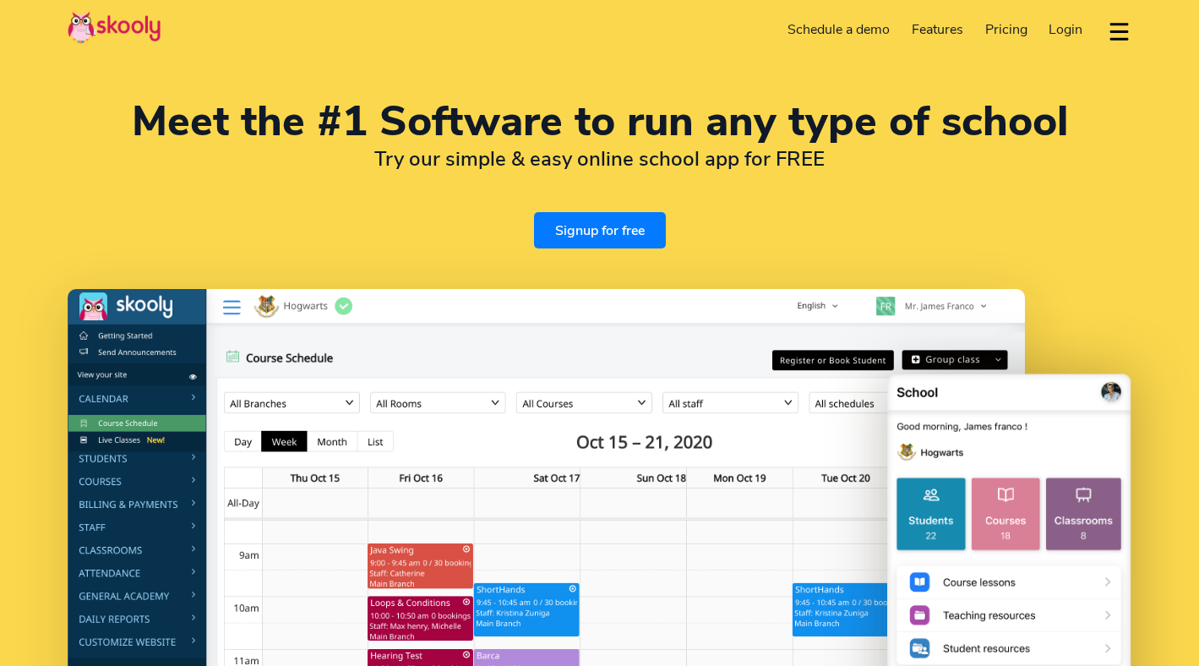
select select "en"
select select "852"
select select "Hong Kong"
select select "Asia/Hong_Kong"
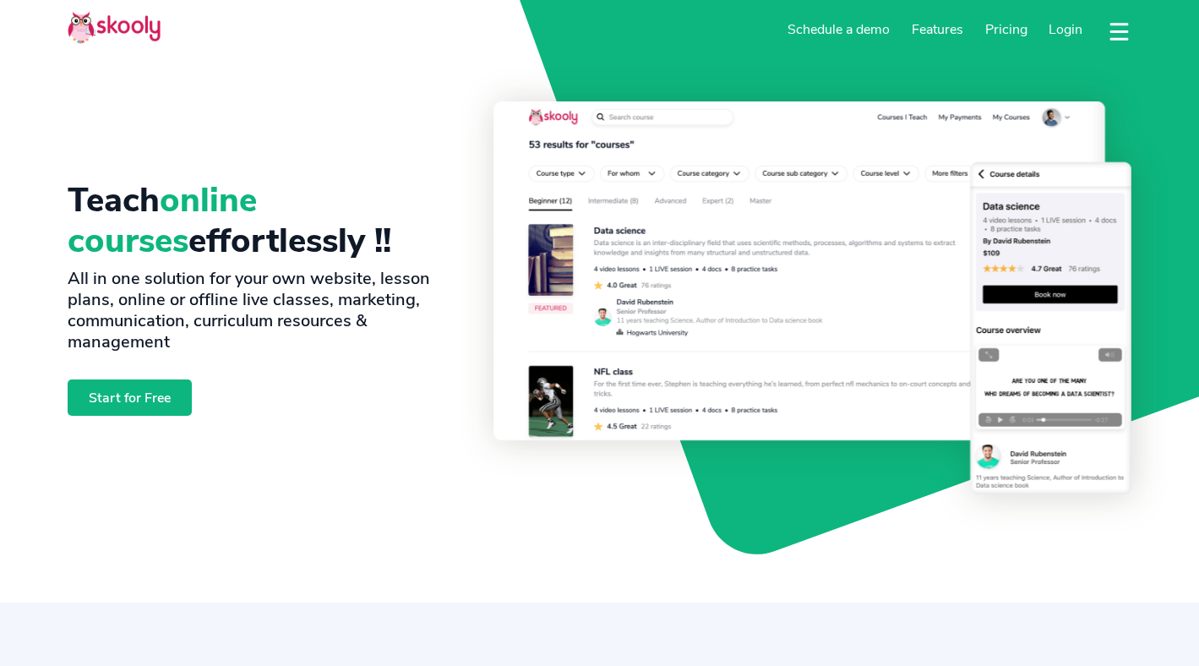
select select "en"
select select "852"
select select "Hong Kong"
select select "Asia/Hong_Kong"
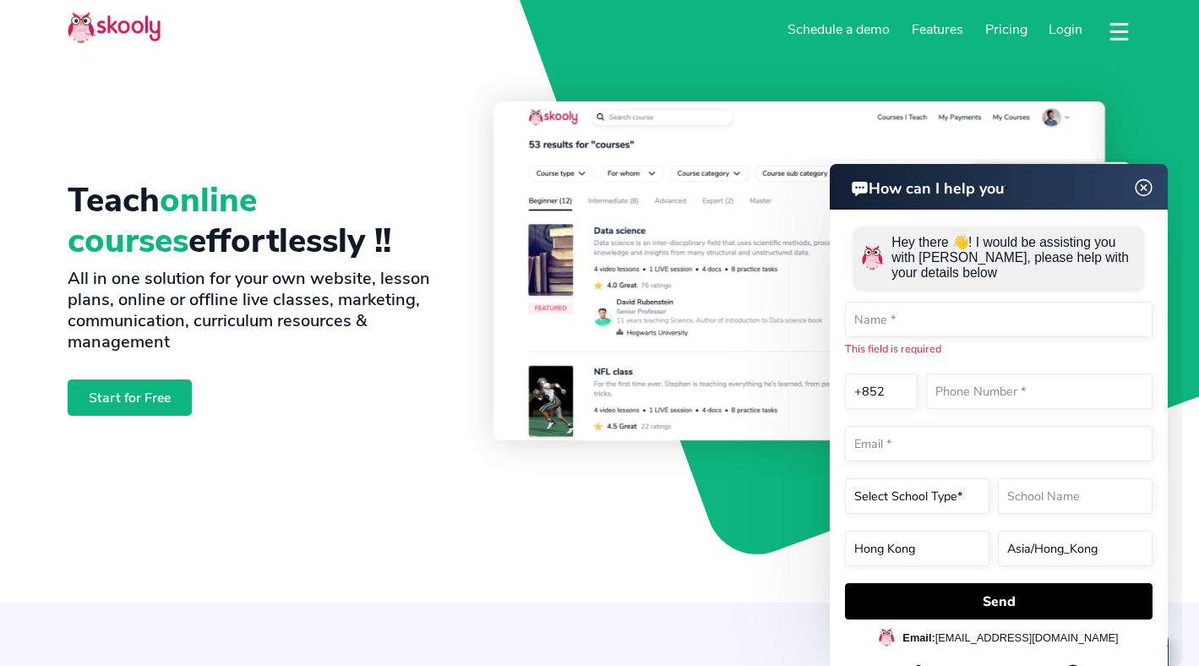
click at [1141, 183] on img at bounding box center [1144, 187] width 32 height 21
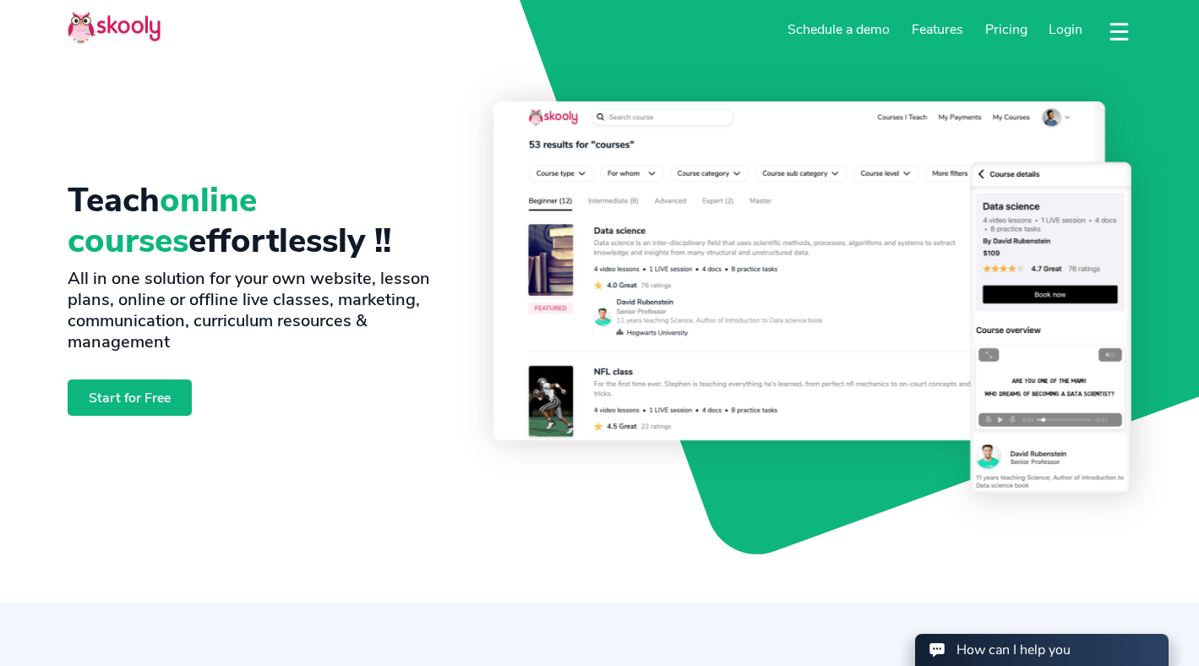
click at [1126, 25] on button "dropdown menu" at bounding box center [1119, 31] width 25 height 39
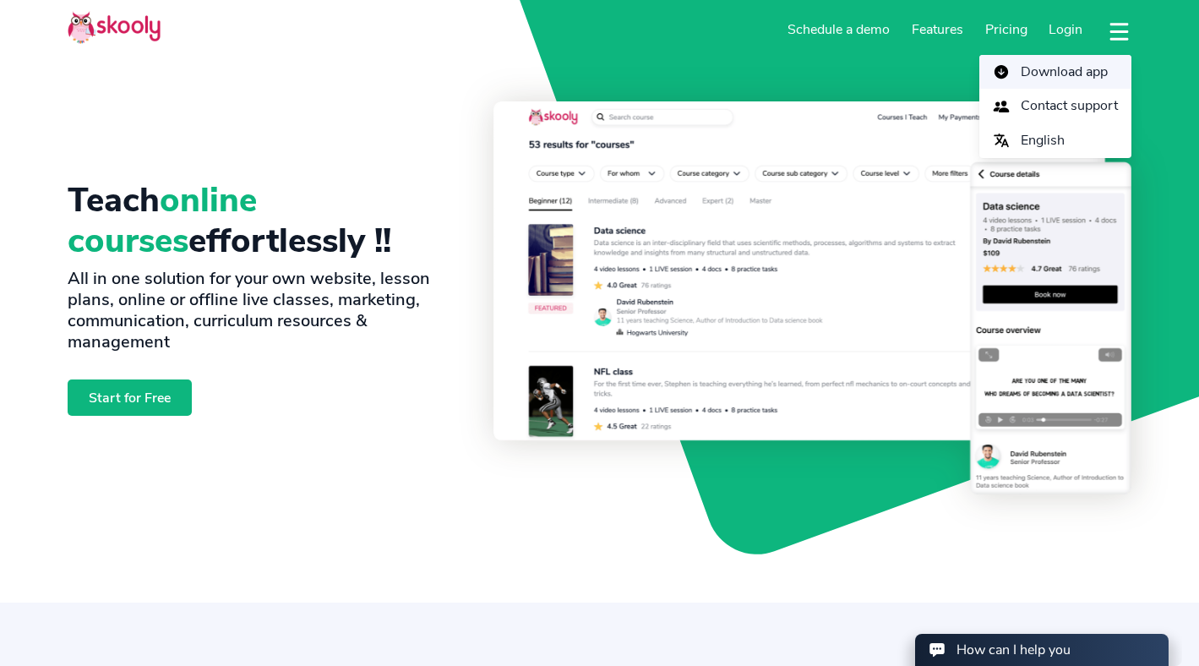
click at [1103, 72] on span "Download app" at bounding box center [1064, 72] width 87 height 25
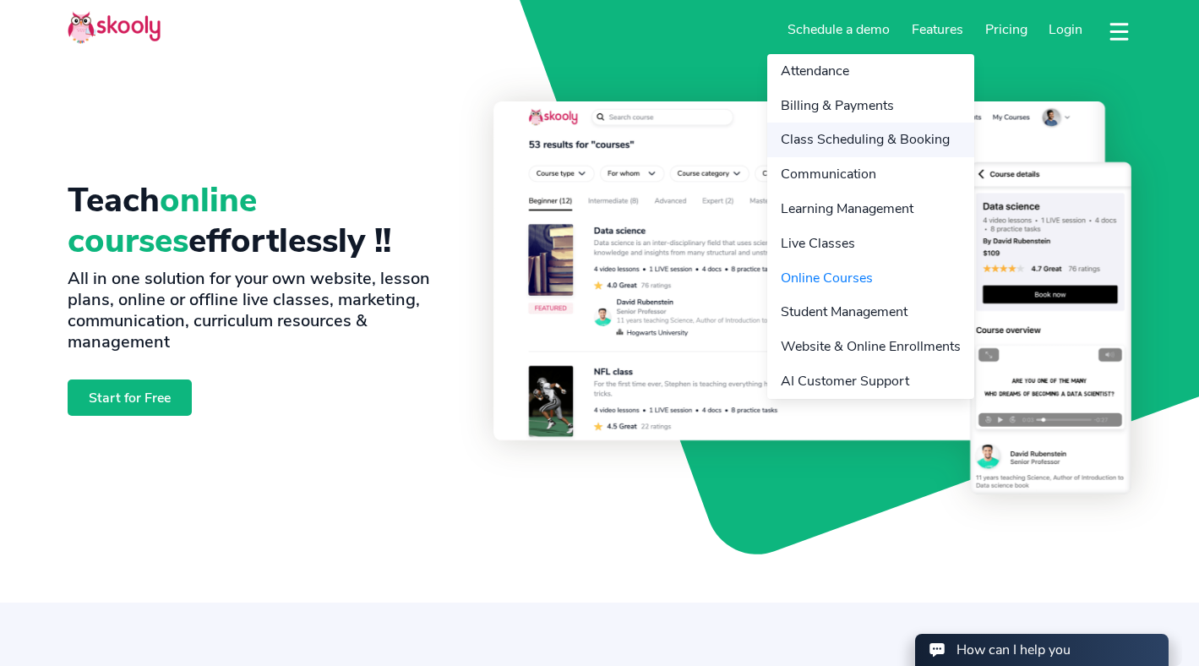
click at [848, 144] on link "Class Scheduling & Booking" at bounding box center [870, 140] width 207 height 35
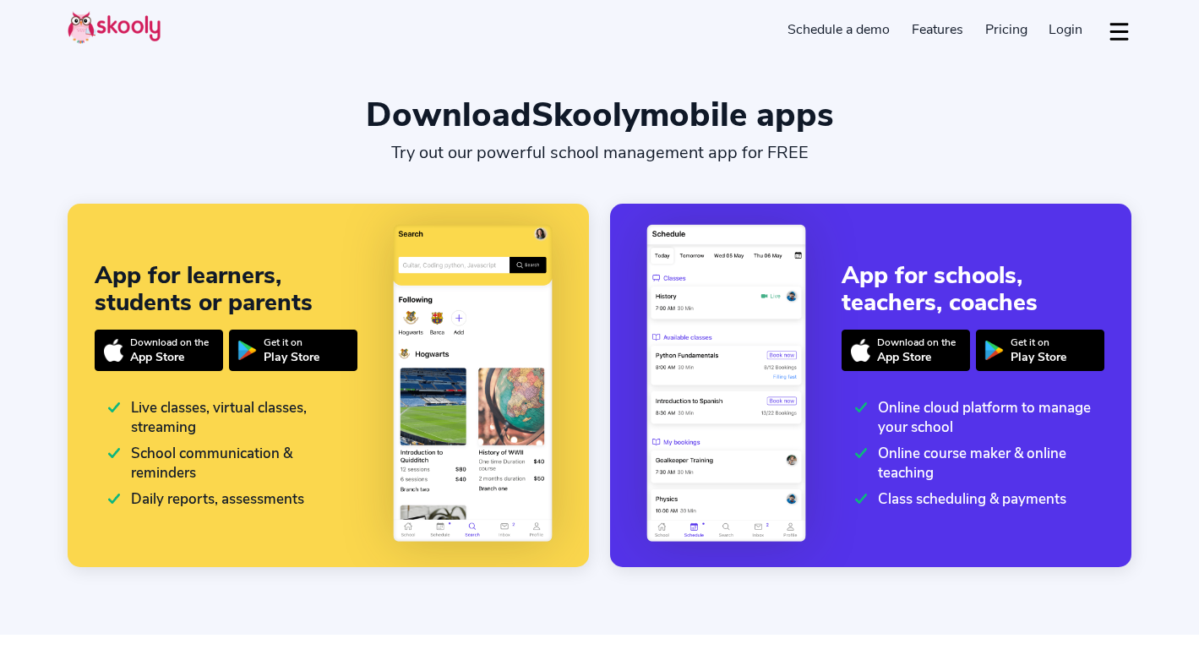
select select "en"
select select "852"
select select "Hong Kong"
select select "Asia/Hong_Kong"
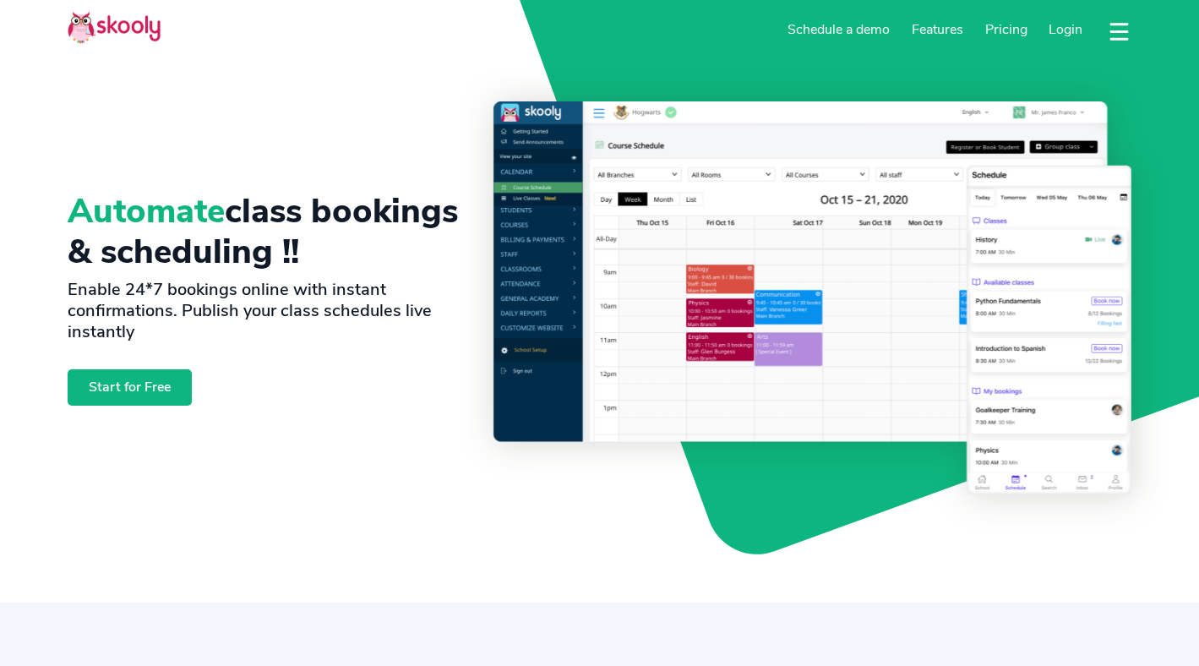
select select "en"
select select "852"
select select "Hong Kong"
select select "Asia/Hong_Kong"
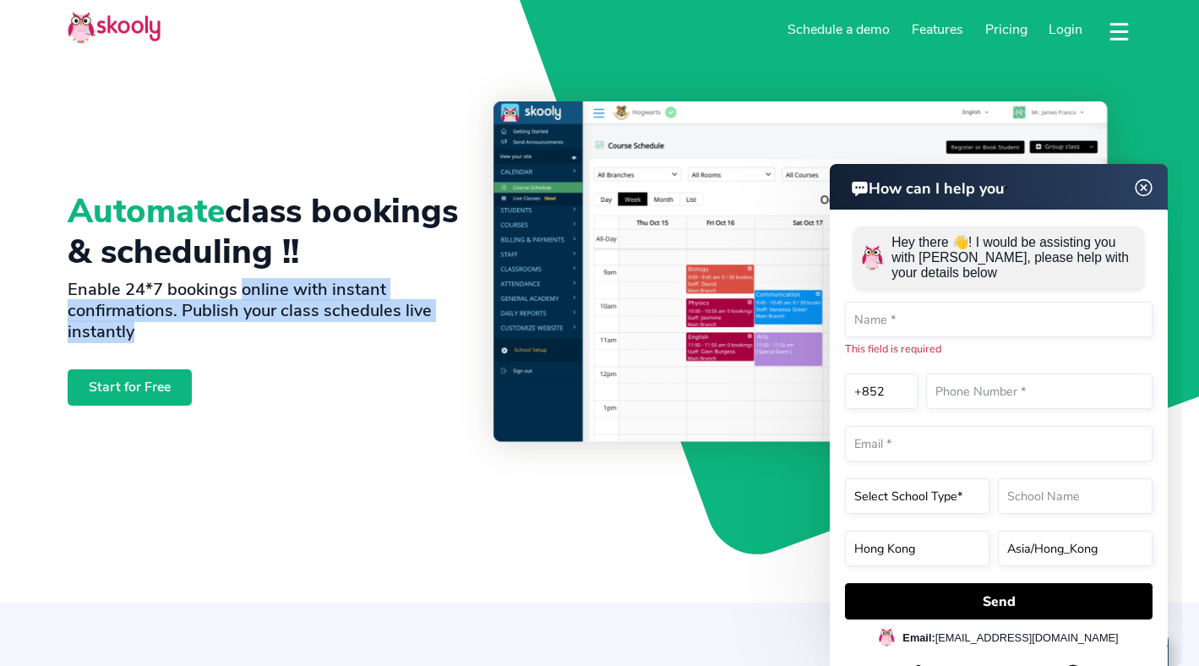
drag, startPoint x: 242, startPoint y: 286, endPoint x: 288, endPoint y: 355, distance: 83.0
click at [288, 355] on div "Automate class bookings & scheduling !! Enable 24*7 bookings online with instan…" at bounding box center [281, 297] width 426 height 393
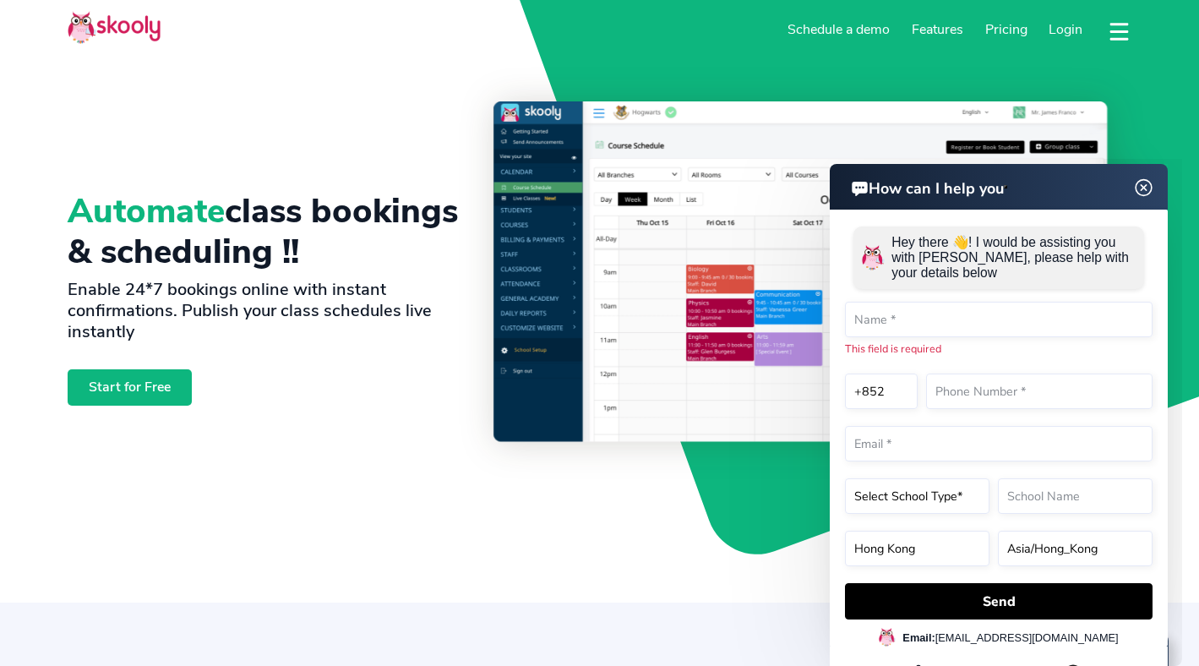
drag, startPoint x: 288, startPoint y: 354, endPoint x: 364, endPoint y: 449, distance: 122.1
click at [364, 449] on div "Automate class bookings & scheduling !! Enable 24*7 bookings online with instan…" at bounding box center [281, 297] width 426 height 393
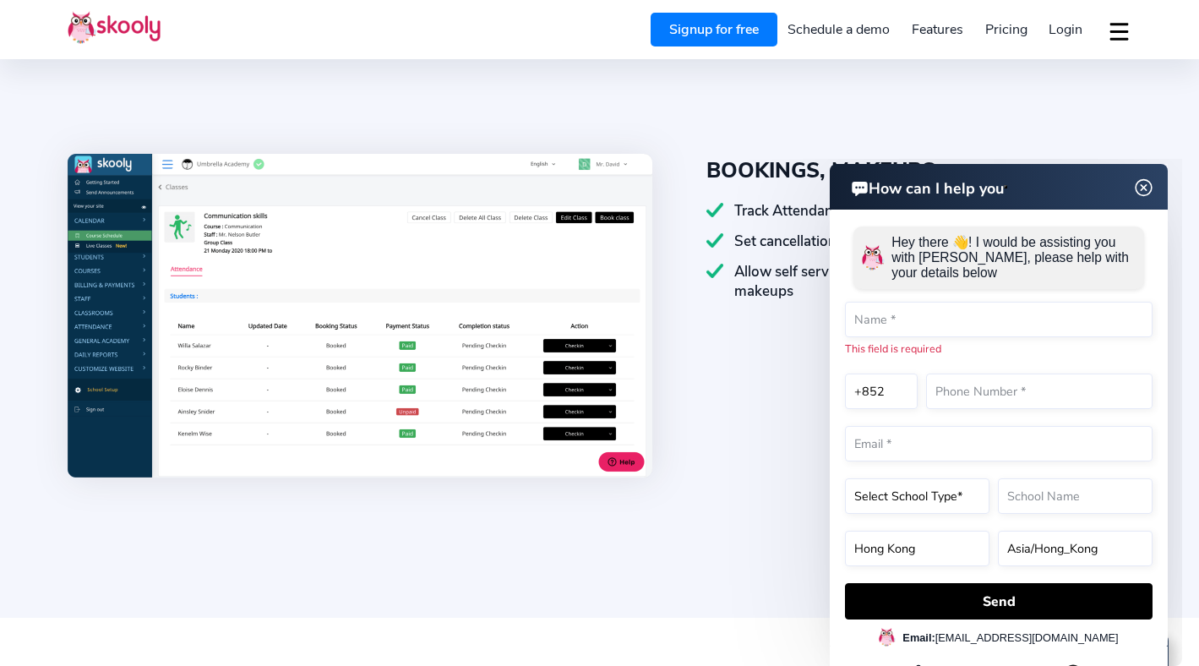
scroll to position [1479, 0]
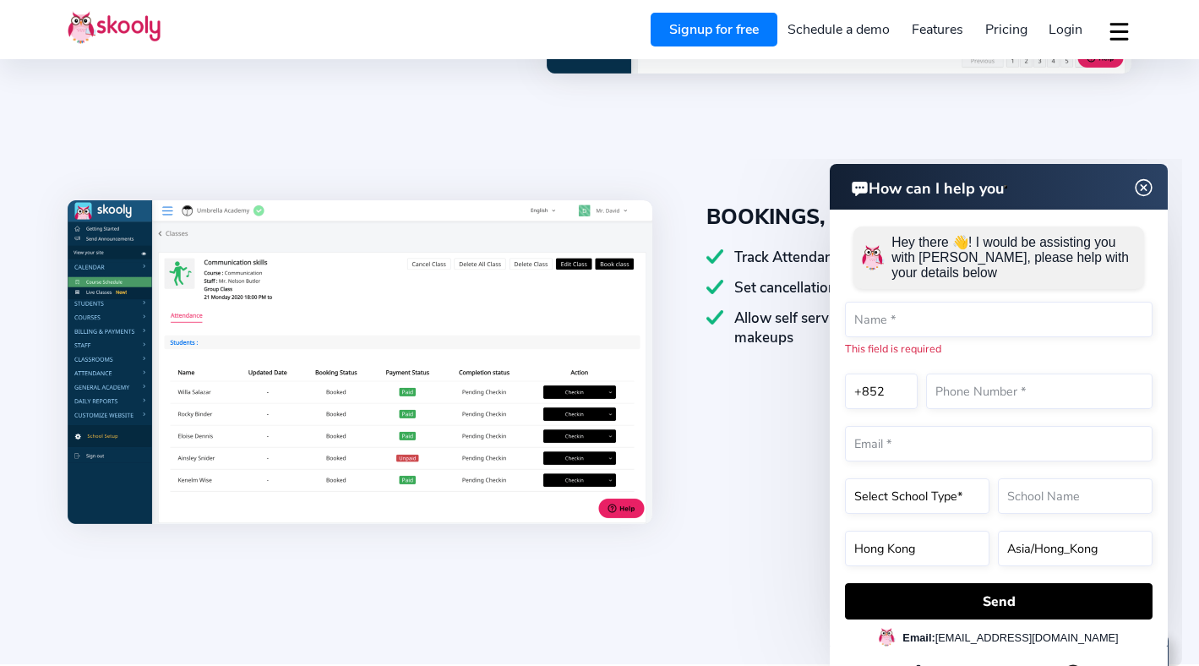
click at [1138, 178] on img at bounding box center [1144, 187] width 32 height 21
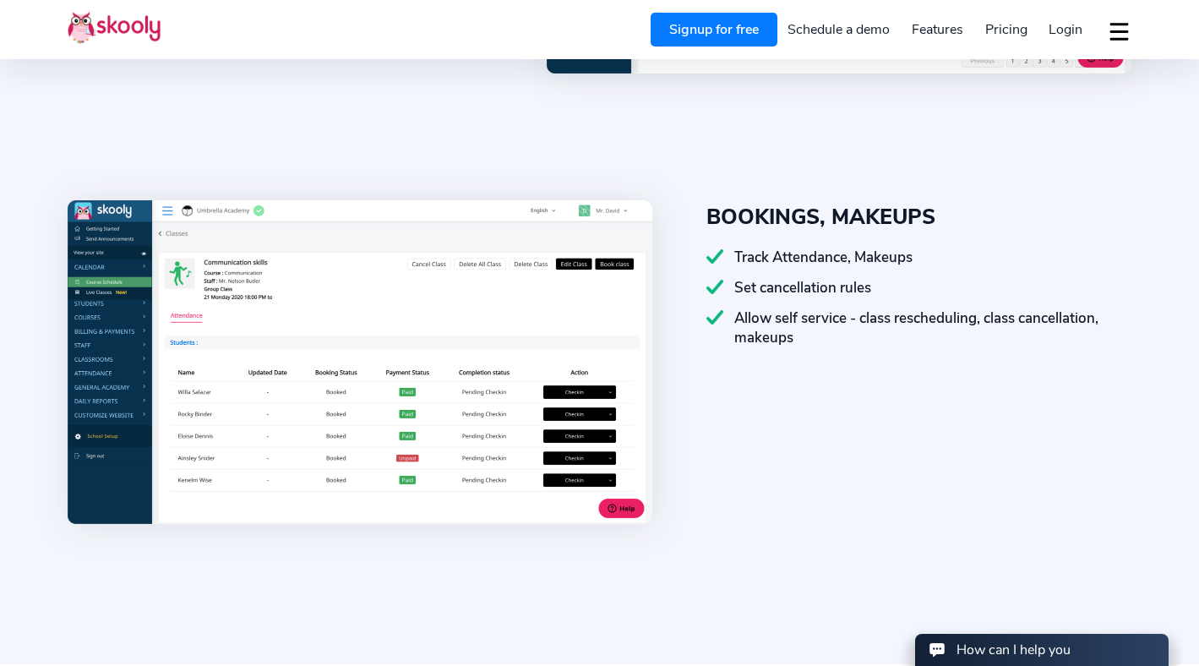
click at [814, 510] on div "BOOKINGS, MAKEUPS Track Attendance, Makeups Set cancellation rules Allow self s…" at bounding box center [891, 364] width 479 height 329
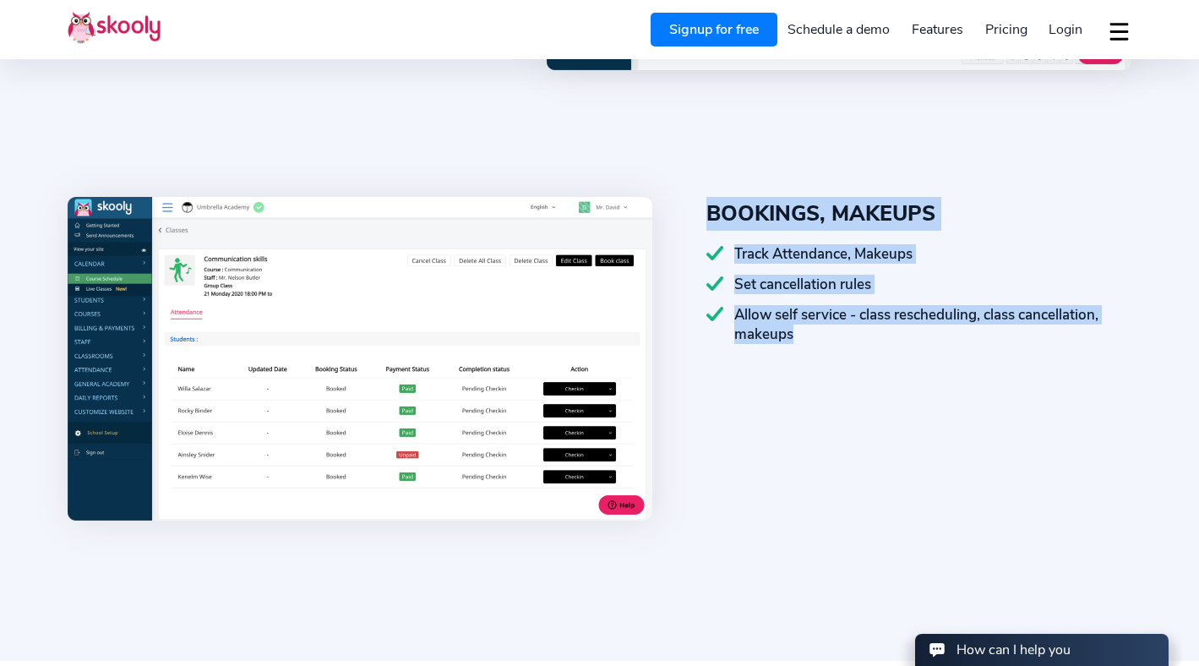
drag, startPoint x: 694, startPoint y: 144, endPoint x: 802, endPoint y: 413, distance: 290.4
click at [802, 413] on div "BOOKINGS, MAKEUPS Track Attendance, Makeups Set cancellation rules Allow self s…" at bounding box center [600, 368] width 1064 height 450
click at [802, 413] on div "BOOKINGS, MAKEUPS Track Attendance, Makeups Set cancellation rules Allow self s…" at bounding box center [891, 361] width 479 height 329
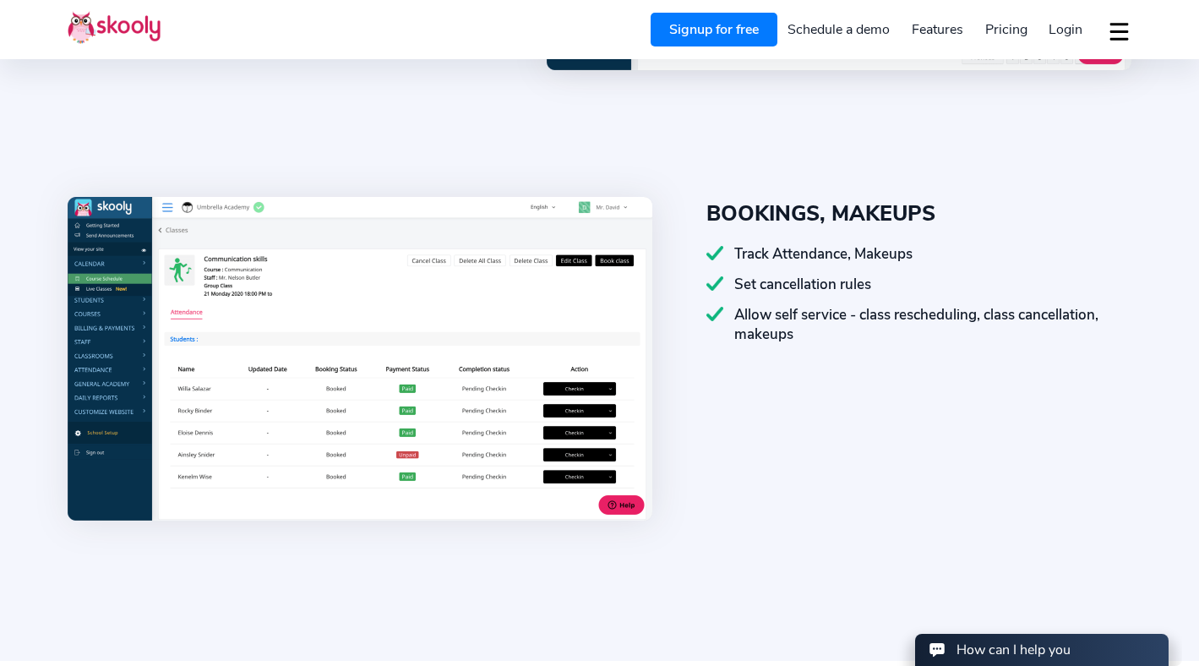
click at [802, 413] on div "BOOKINGS, MAKEUPS Track Attendance, Makeups Set cancellation rules Allow self s…" at bounding box center [891, 361] width 479 height 329
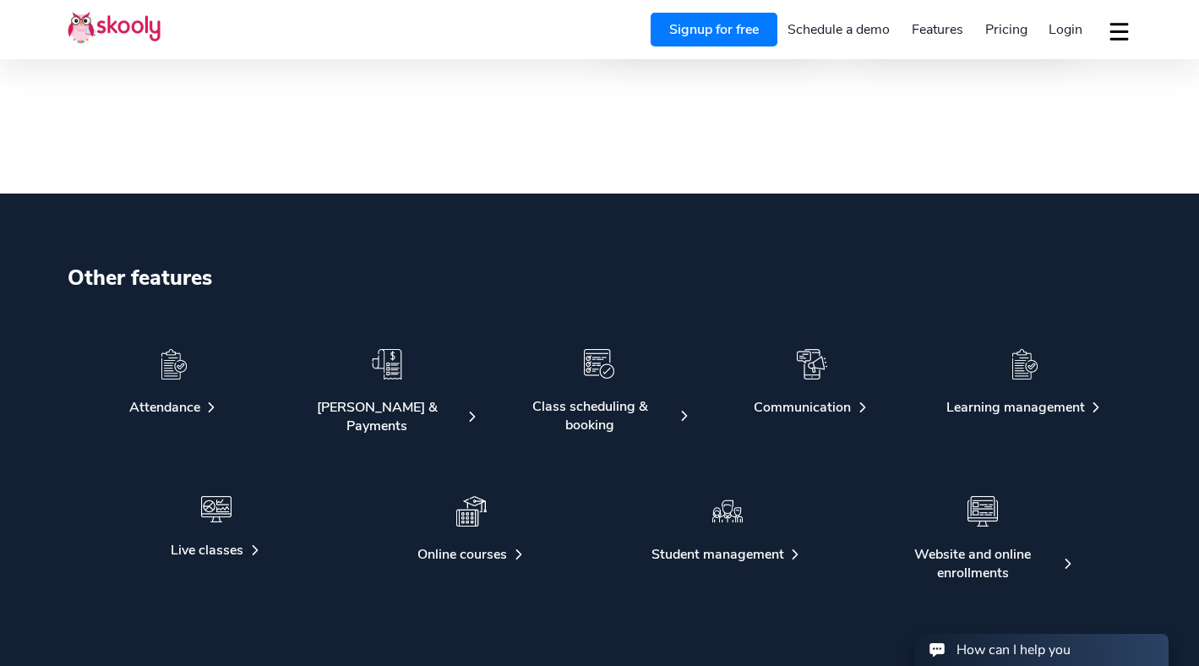
scroll to position [2704, 0]
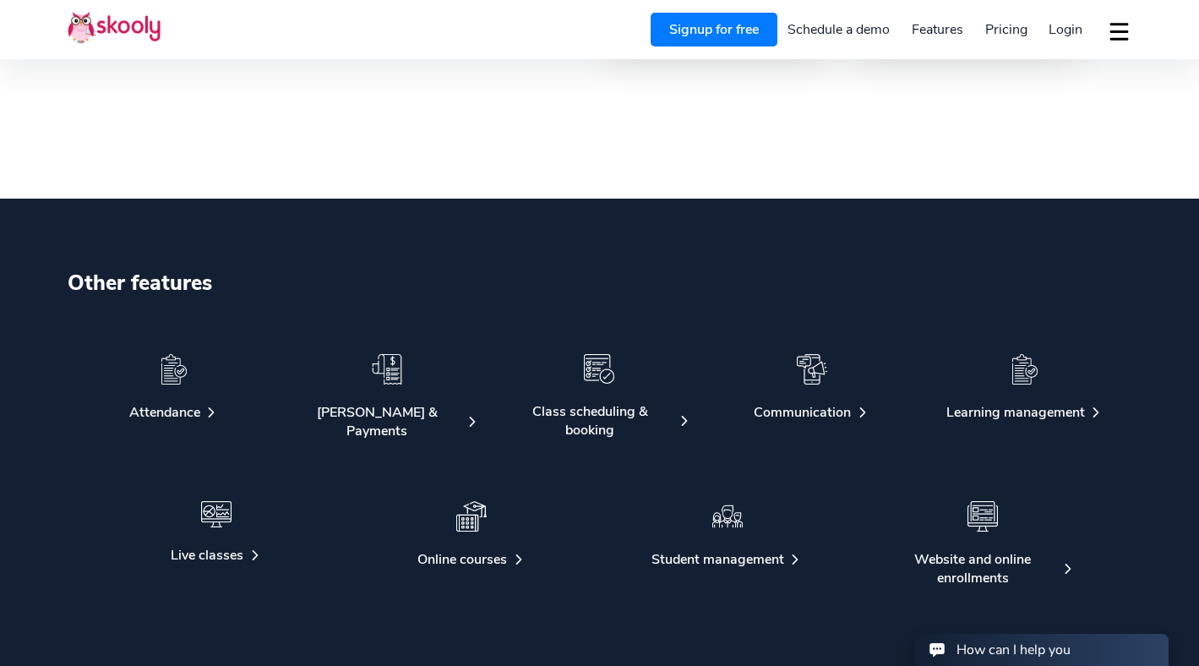
click at [1124, 25] on button "dropdown menu" at bounding box center [1119, 31] width 25 height 39
click at [1050, 81] on span "Download app" at bounding box center [1064, 72] width 87 height 25
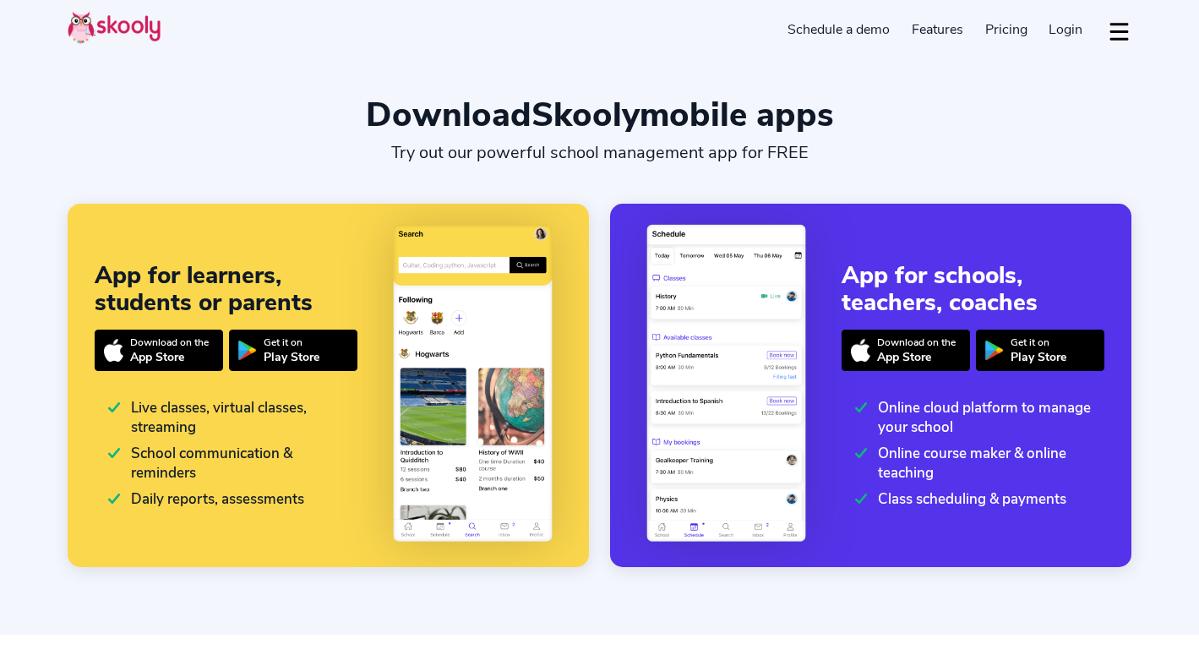
select select "en"
select select "852"
select select "Hong Kong"
select select "Asia/Hong_Kong"
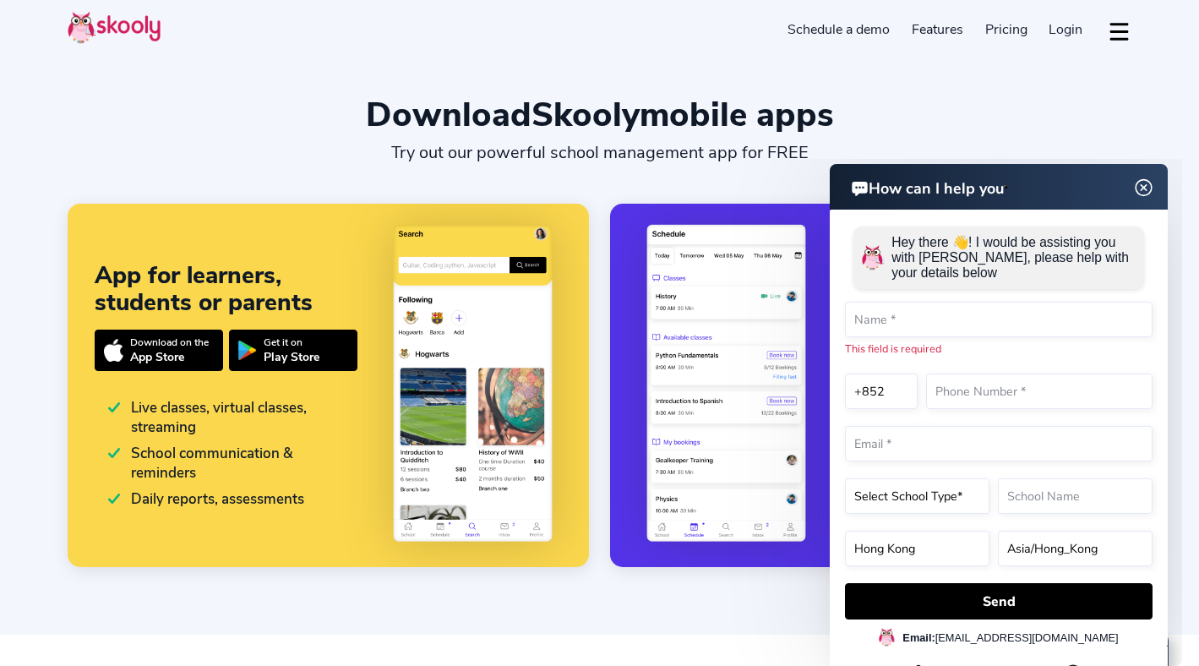
click at [664, 128] on div "Download Skooly mobile apps" at bounding box center [600, 115] width 1064 height 41
click at [1115, 33] on button "dropdown menu" at bounding box center [1119, 31] width 25 height 39
click at [1150, 187] on img at bounding box center [1144, 187] width 32 height 21
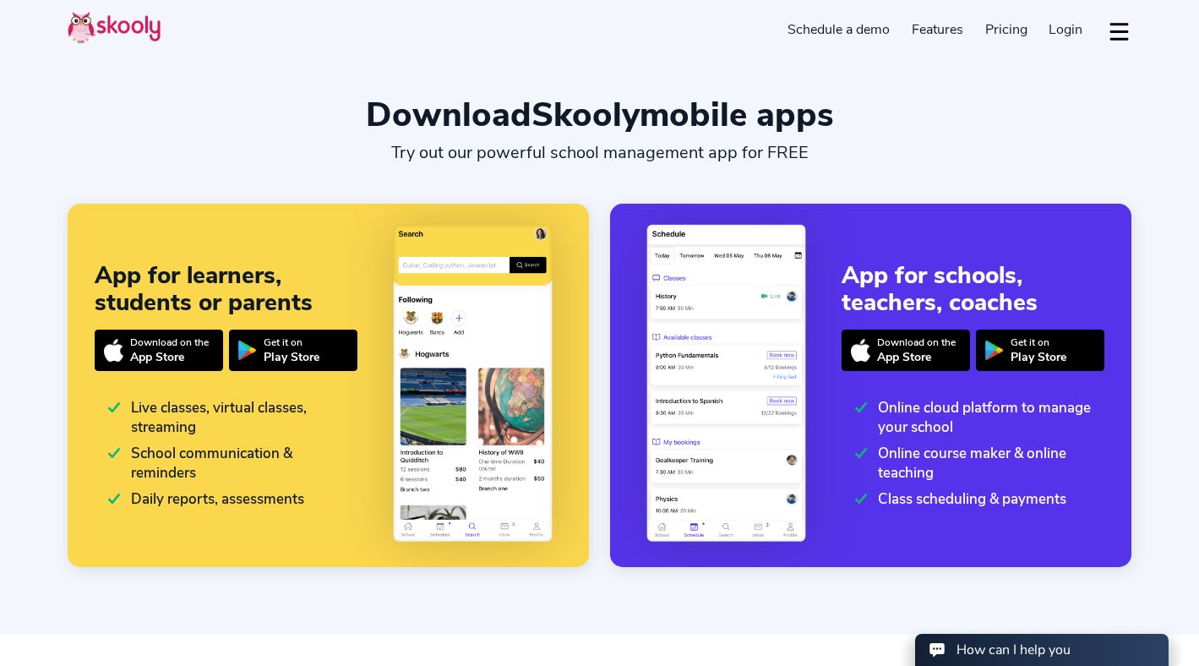
click at [1091, 155] on div "Download Skooly mobile apps Try out our powerful school management app for FREE" at bounding box center [600, 129] width 1064 height 68
click at [1105, 124] on div "Download Skooly mobile apps" at bounding box center [600, 115] width 1064 height 41
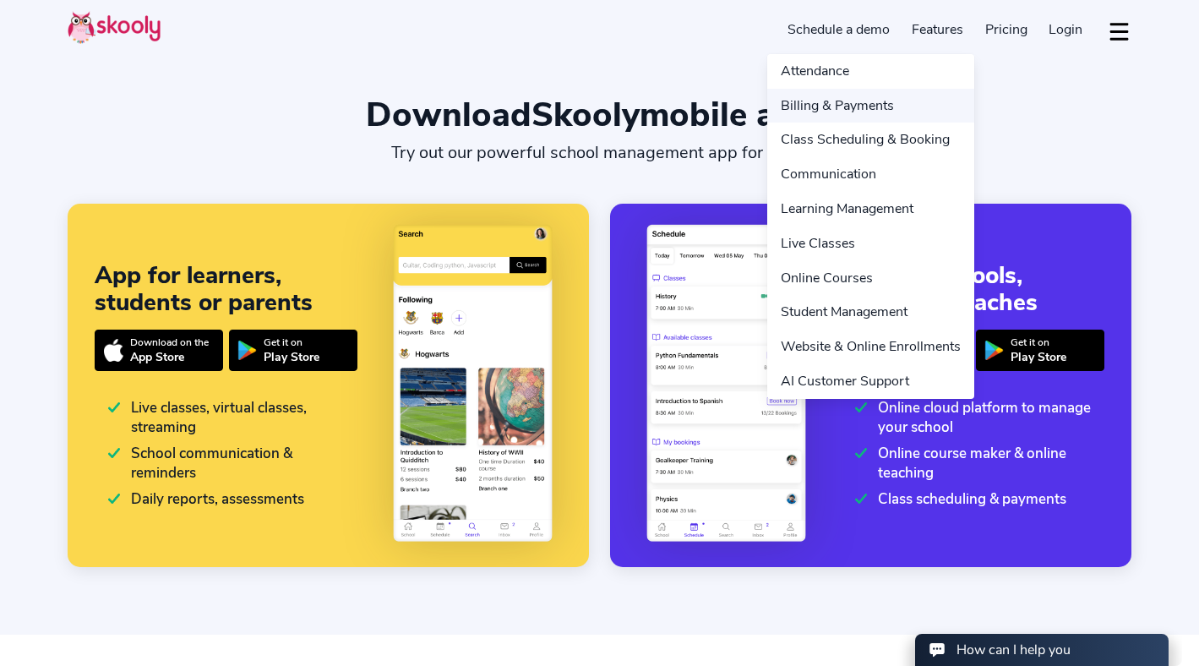
click at [849, 97] on link "Billing & Payments" at bounding box center [870, 106] width 207 height 35
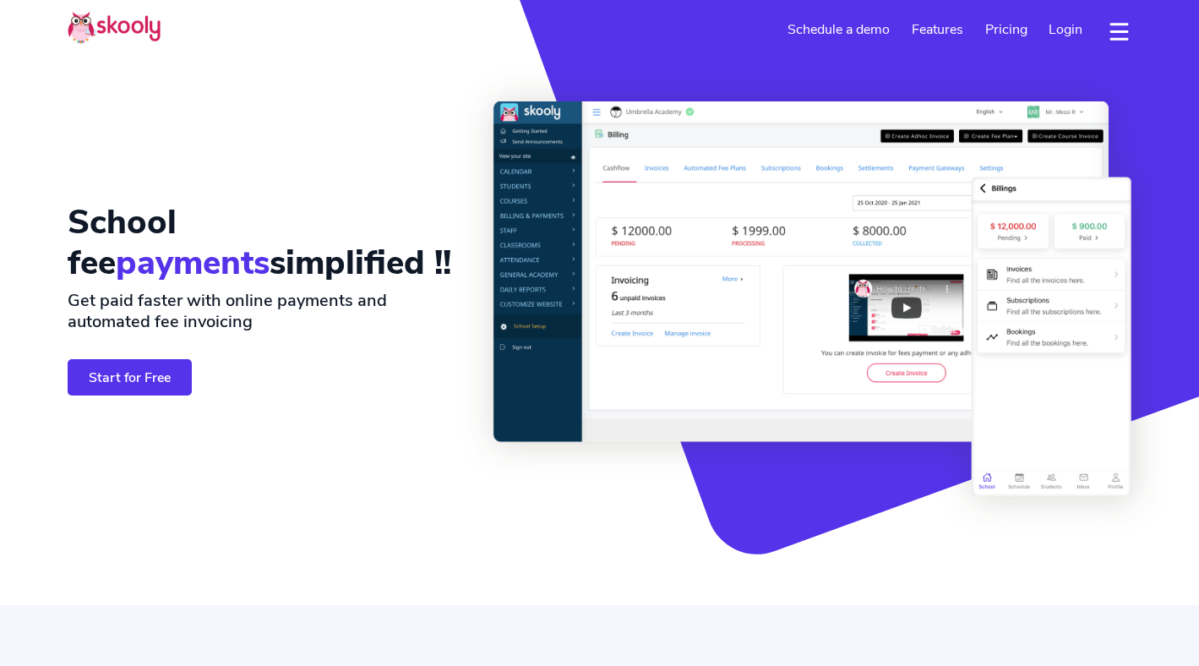
select select "en"
select select "852"
select select "Hong Kong"
select select "Asia/Hong_Kong"
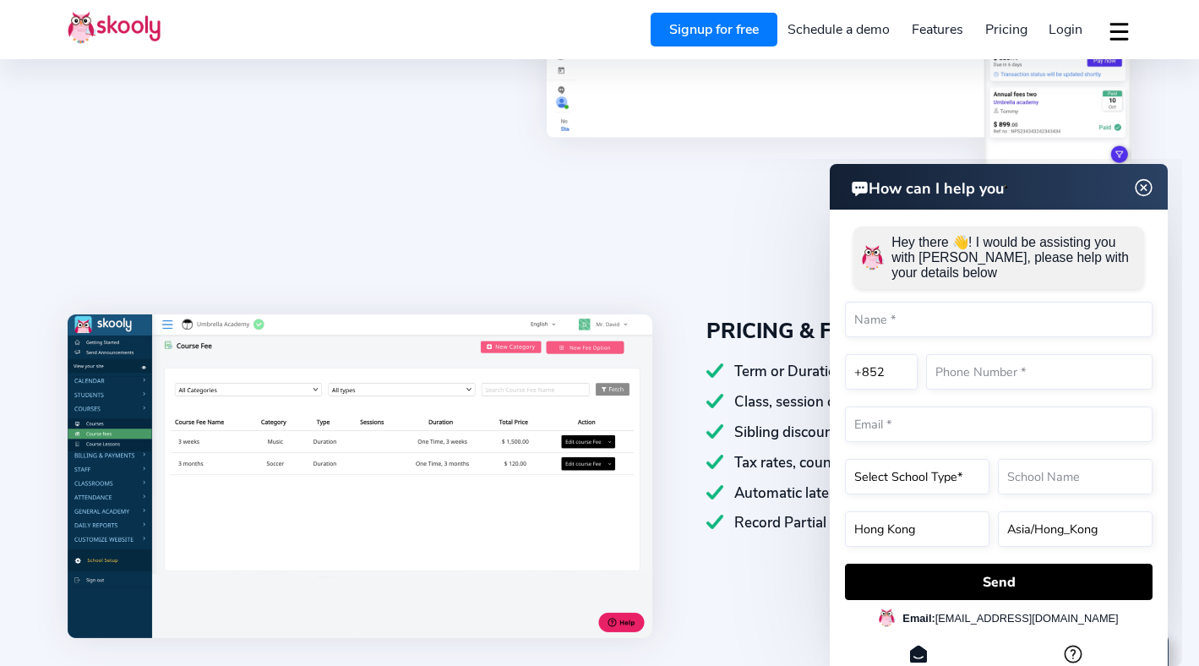
scroll to position [1436, 0]
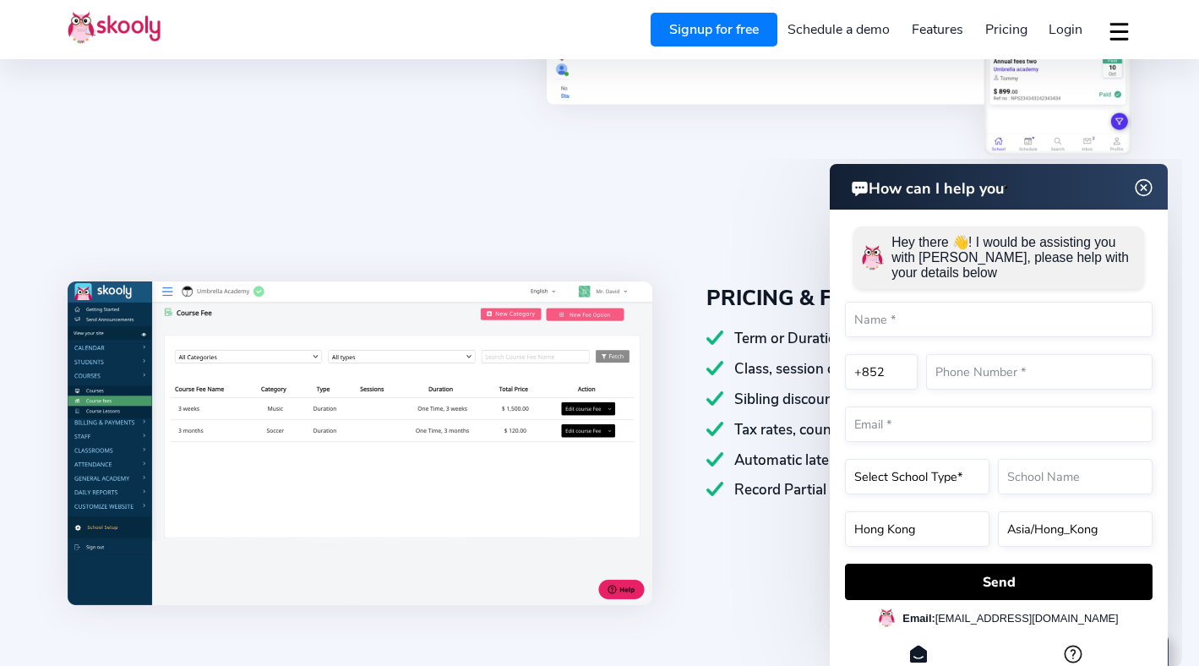
click at [1152, 197] on header "How can I help you" at bounding box center [999, 187] width 338 height 46
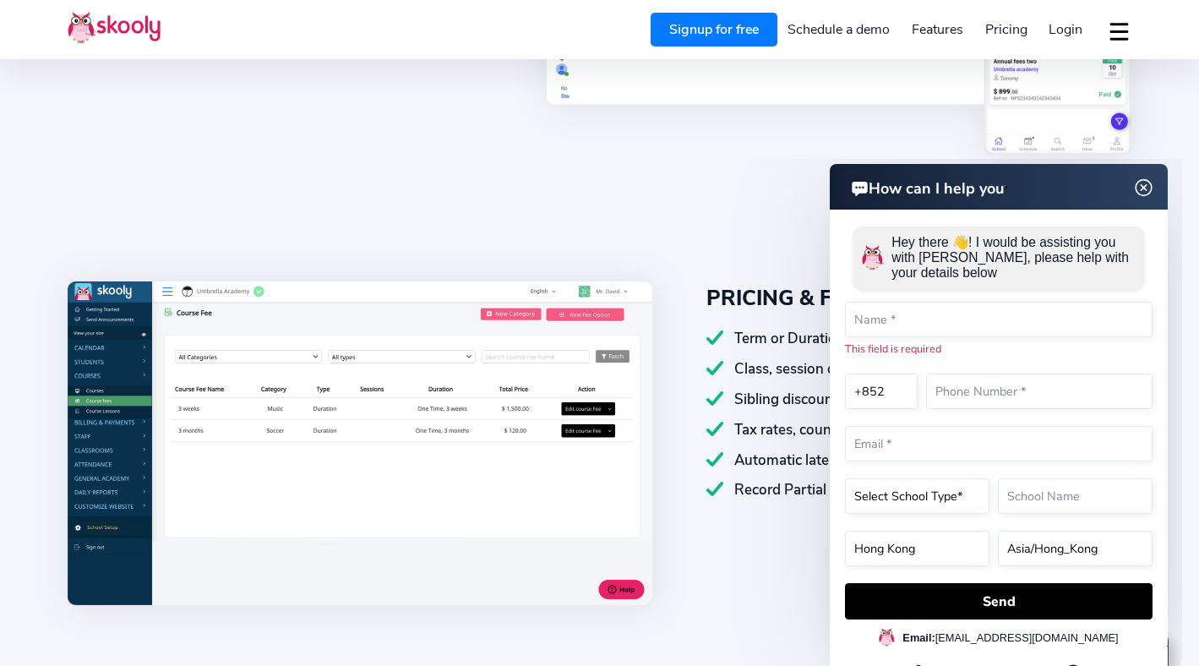
click at [1143, 189] on img at bounding box center [1144, 187] width 32 height 21
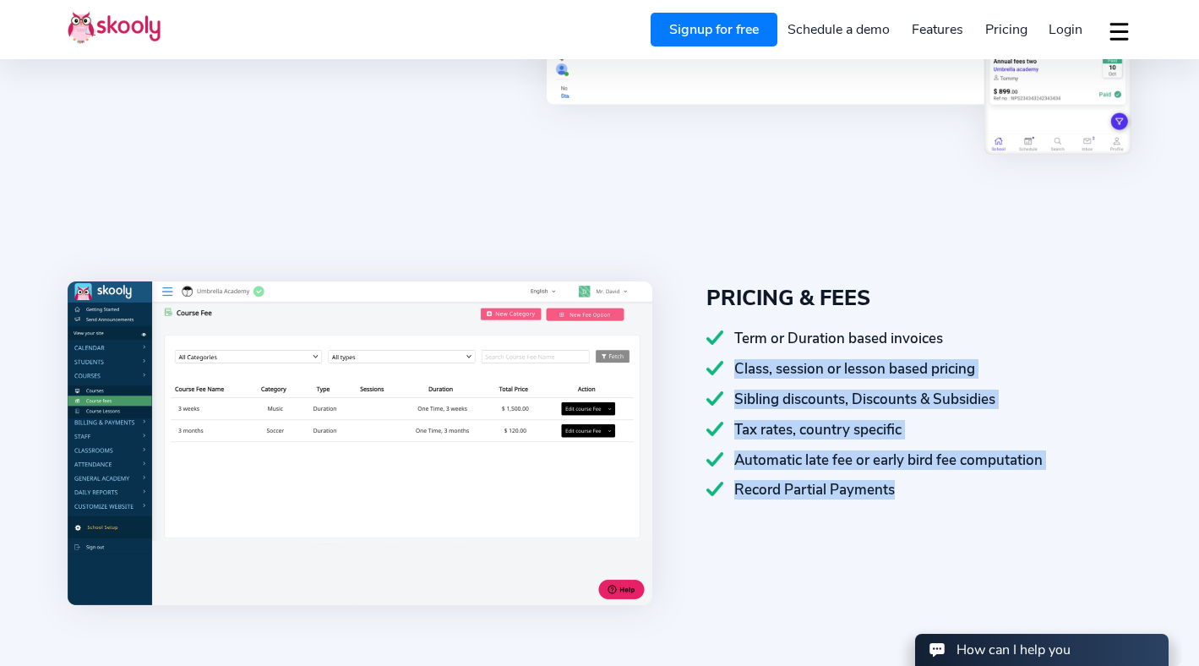
drag, startPoint x: 971, startPoint y: 342, endPoint x: 938, endPoint y: 501, distance: 162.2
click at [938, 501] on div "PRICING & FEES Term or Duration based invoices Class, session or lesson based p…" at bounding box center [891, 445] width 479 height 328
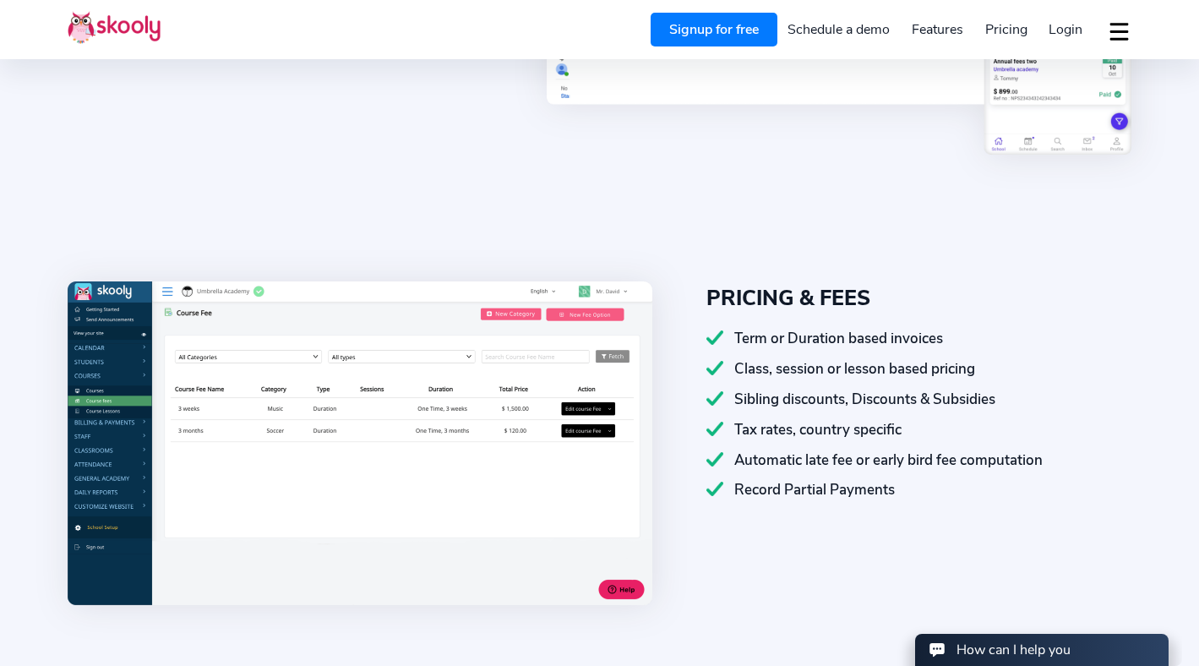
drag, startPoint x: 938, startPoint y: 501, endPoint x: 967, endPoint y: 577, distance: 81.3
click at [967, 577] on div "PRICING & FEES Term or Duration based invoices Class, session or lesson based p…" at bounding box center [891, 445] width 479 height 328
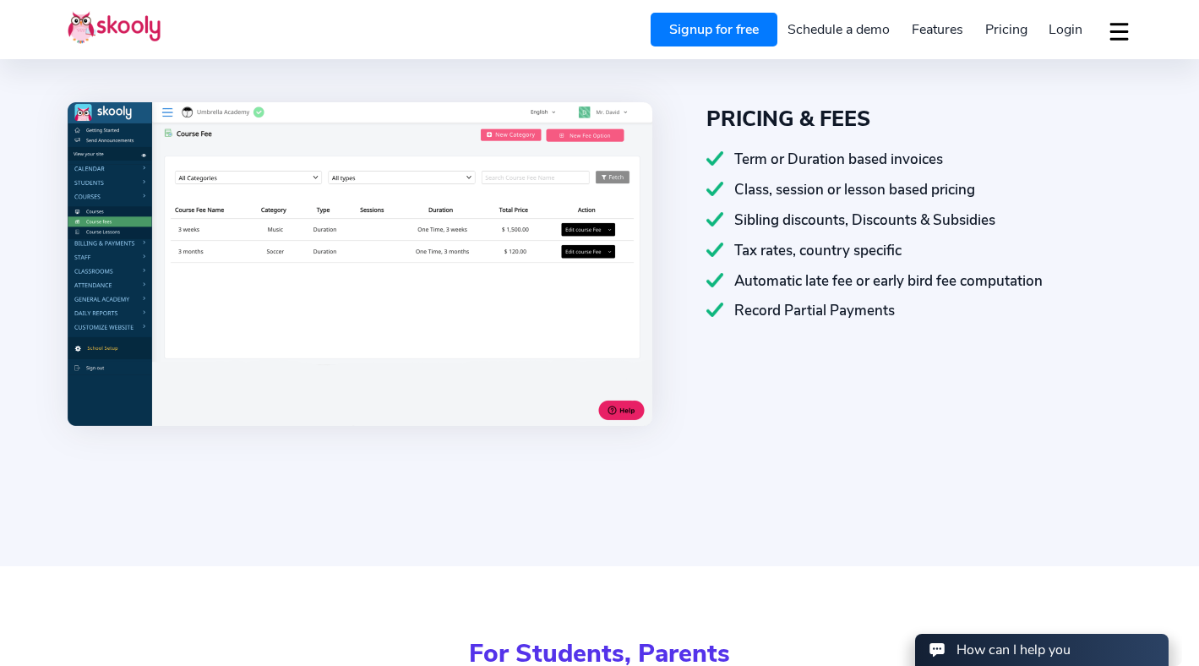
scroll to position [1614, 0]
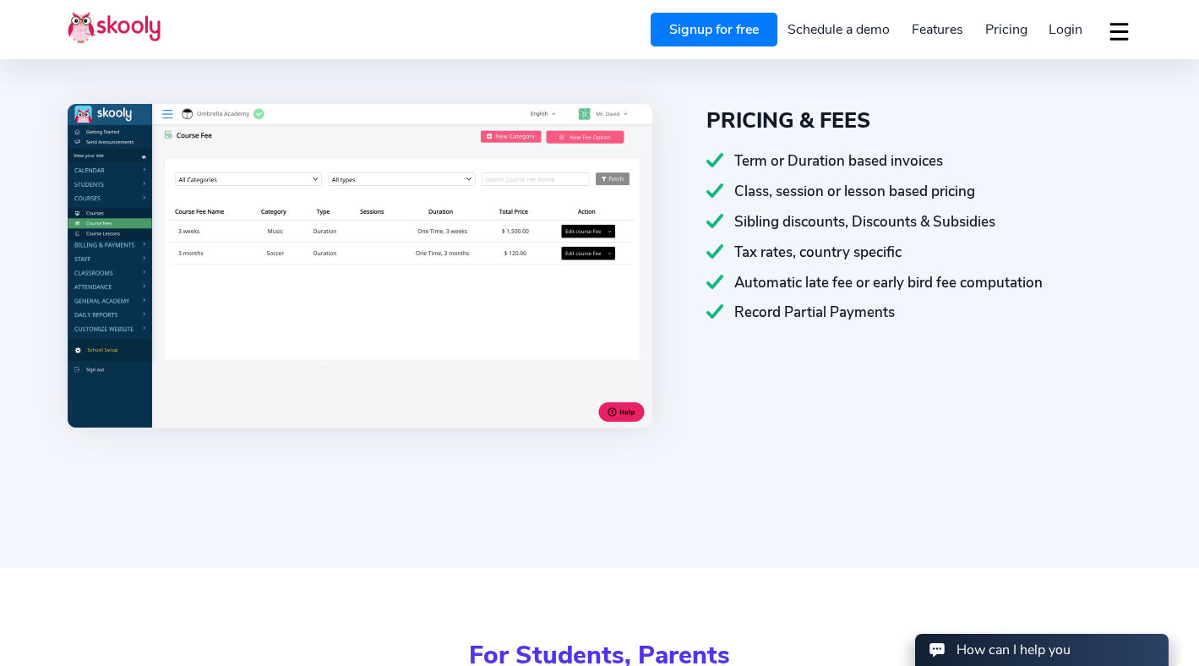
click at [917, 426] on div "PRICING & FEES Term or Duration based invoices Class, session or lesson based p…" at bounding box center [891, 268] width 479 height 328
click at [853, 258] on div "Tax rates, country specific" at bounding box center [918, 251] width 425 height 19
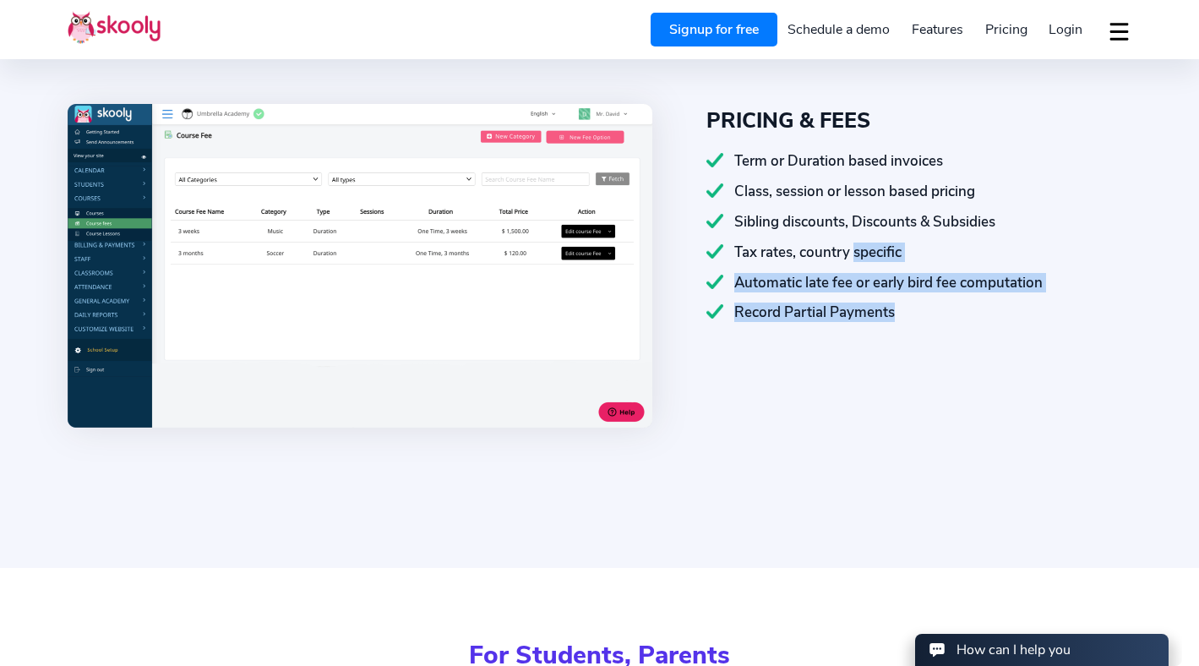
drag, startPoint x: 855, startPoint y: 253, endPoint x: 907, endPoint y: 324, distance: 87.7
click at [907, 324] on div "PRICING & FEES Term or Duration based invoices Class, session or lesson based p…" at bounding box center [891, 268] width 479 height 328
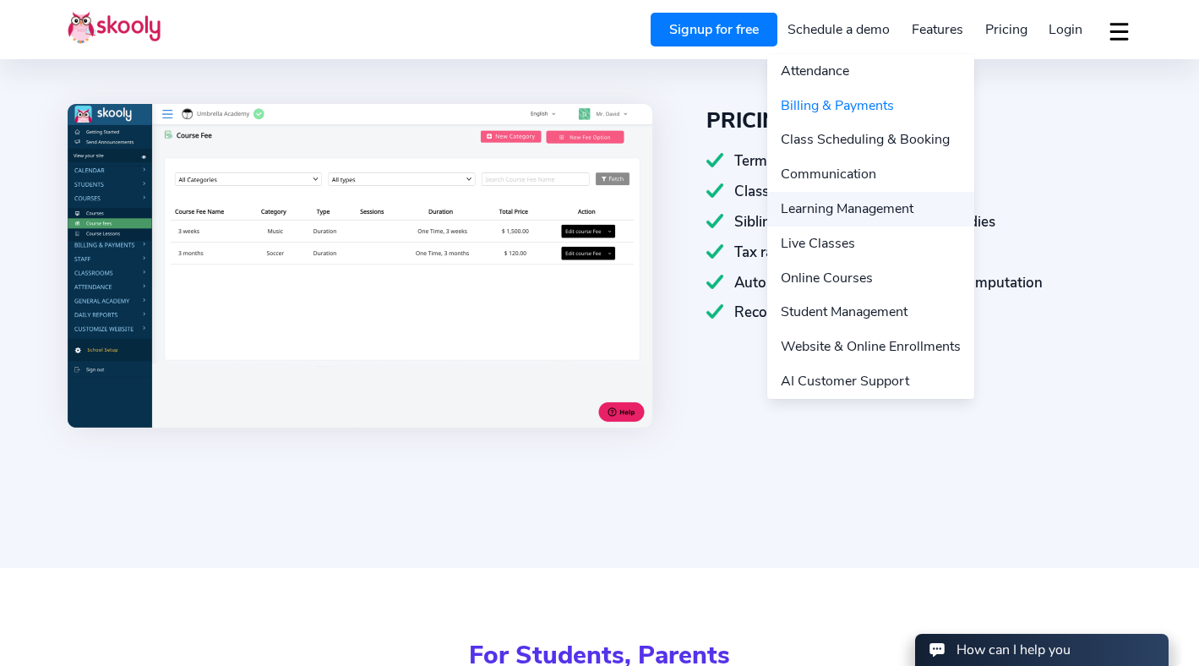
click at [863, 201] on link "Learning Management" at bounding box center [870, 209] width 207 height 35
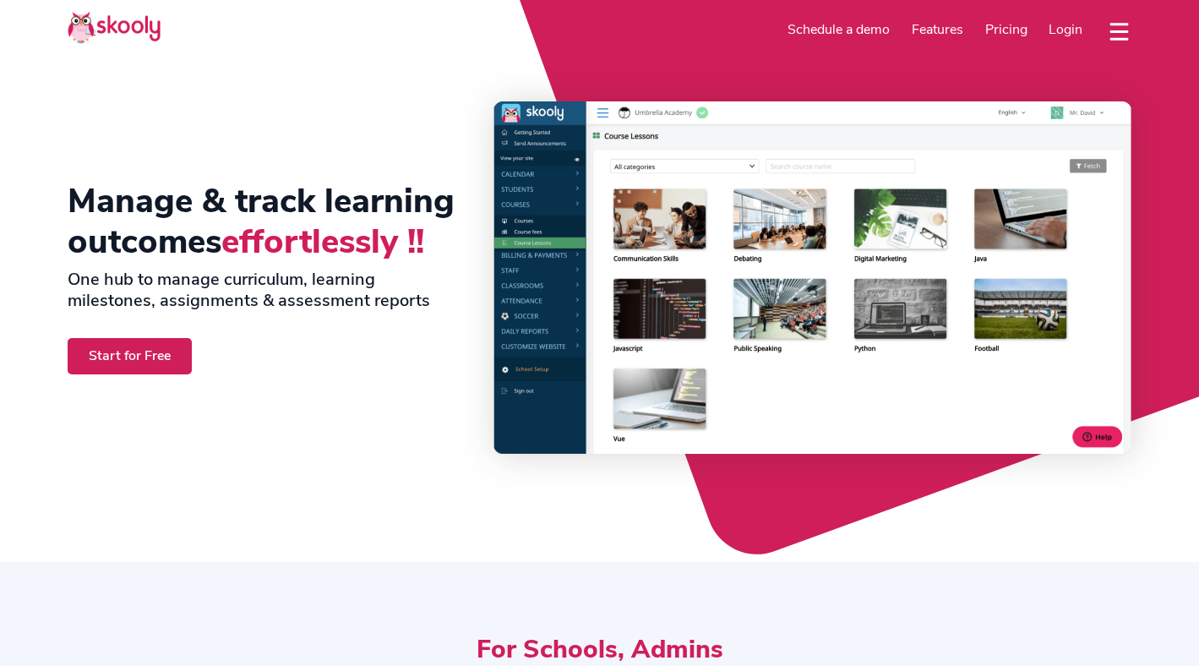
select select "en"
select select "852"
select select "Hong Kong"
select select "Asia/Hong_Kong"
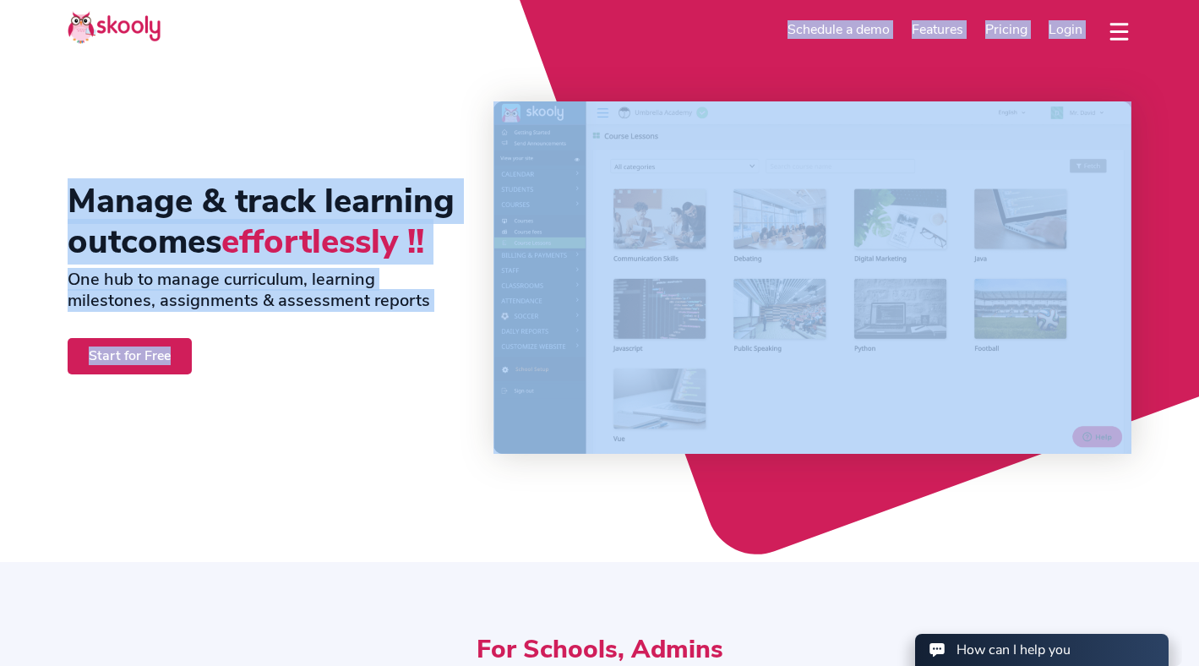
drag, startPoint x: 654, startPoint y: 40, endPoint x: 806, endPoint y: 258, distance: 265.8
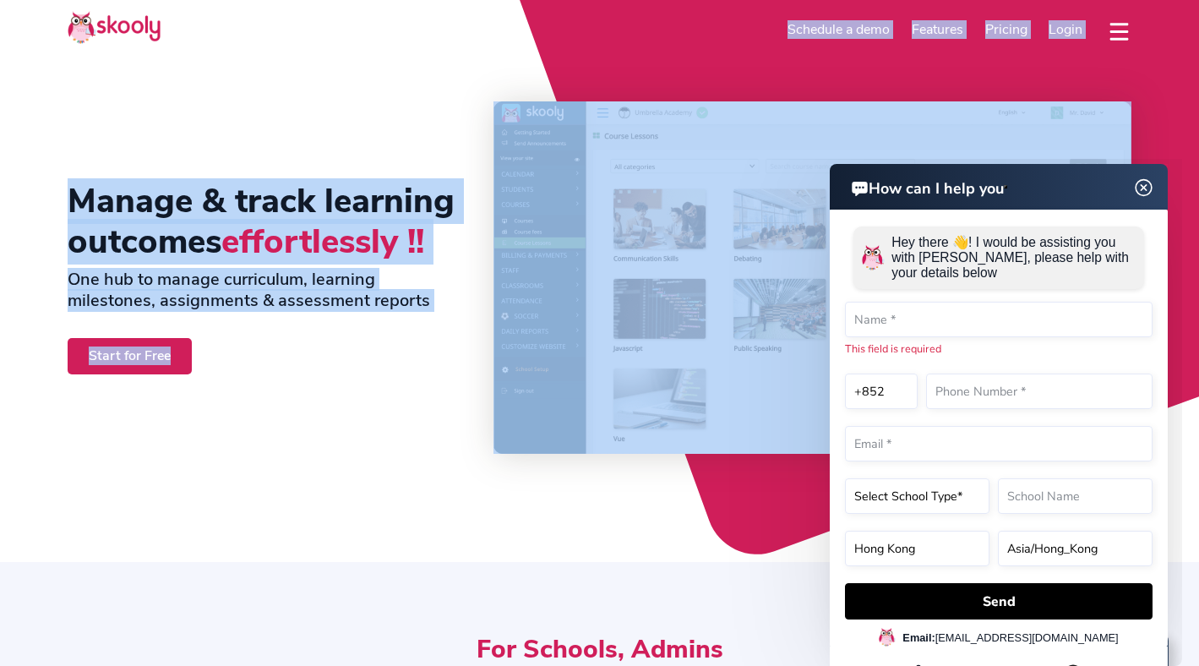
click at [869, 68] on section "Manage & track learning outcomes effortlessly !! One hub to manage curriculum, …" at bounding box center [599, 281] width 1199 height 562
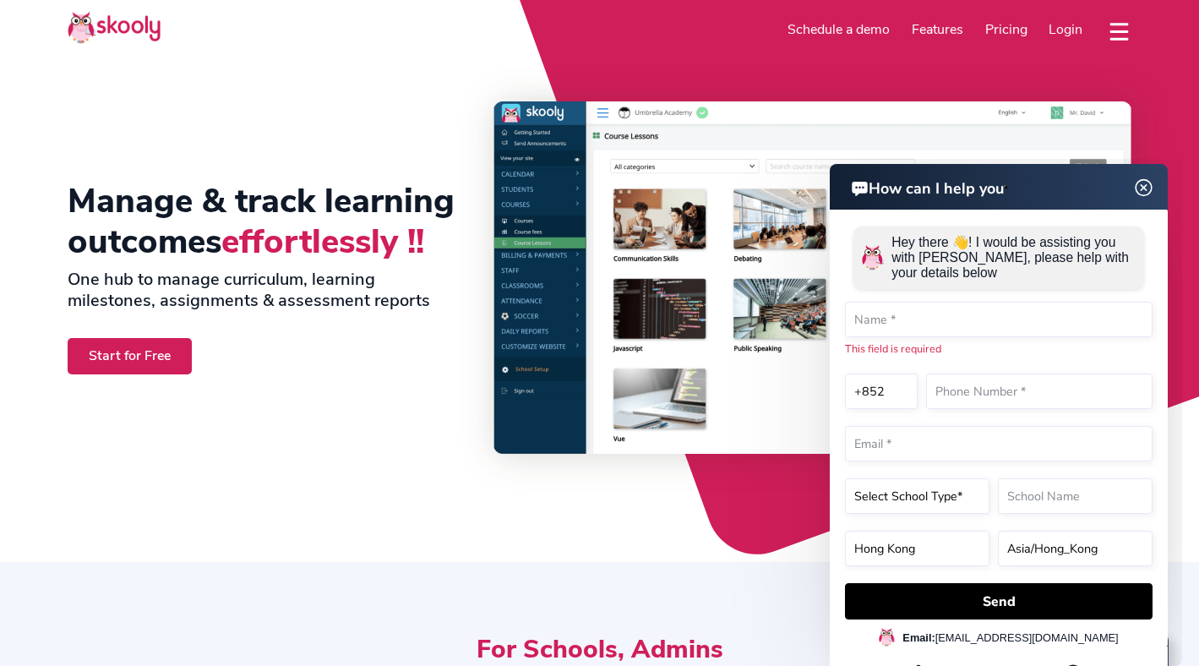
click at [128, 48] on header "Signup for free Schedule a demo Features Attendance Billing & Payments Class Sc…" at bounding box center [599, 29] width 1199 height 59
click at [127, 25] on img at bounding box center [114, 27] width 93 height 33
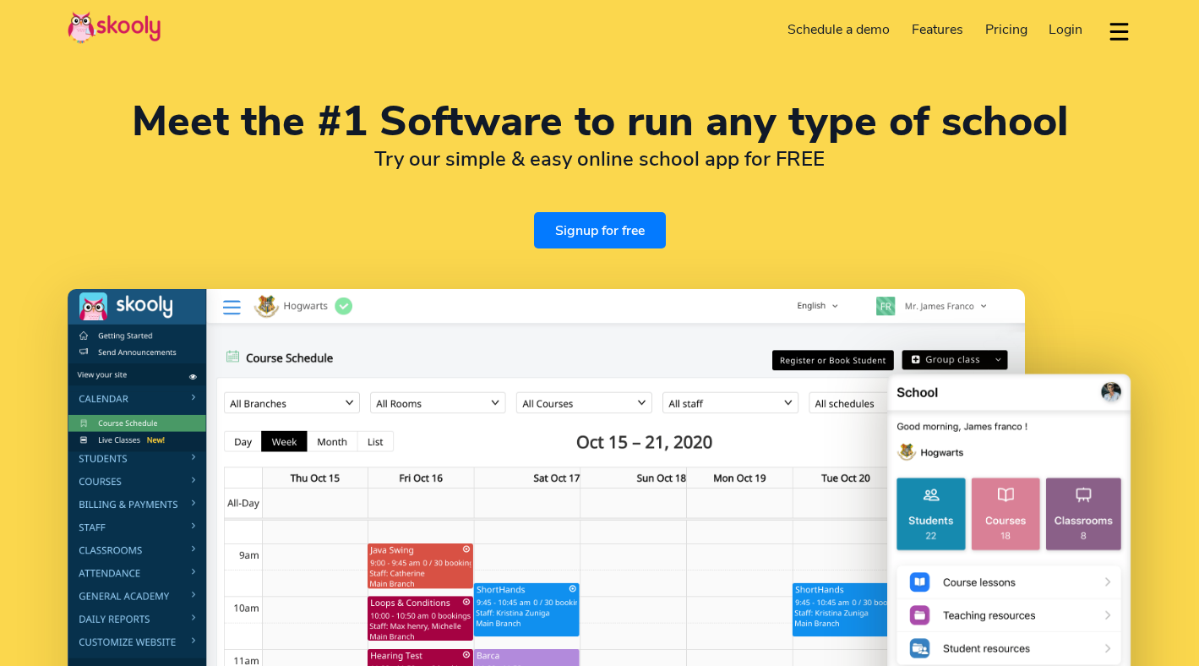
select select "en"
select select "852"
select select "Hong Kong"
select select "Asia/Hong_Kong"
click at [1114, 34] on button "dropdown menu" at bounding box center [1119, 31] width 25 height 39
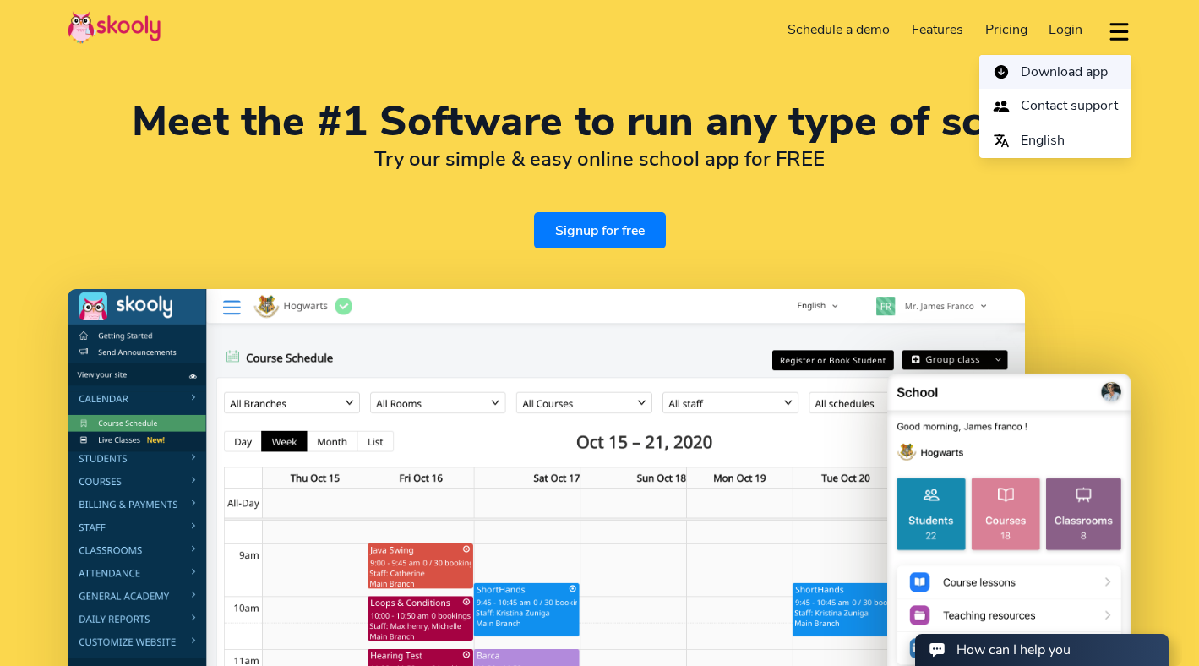
click at [1090, 76] on span "Download app" at bounding box center [1064, 72] width 87 height 25
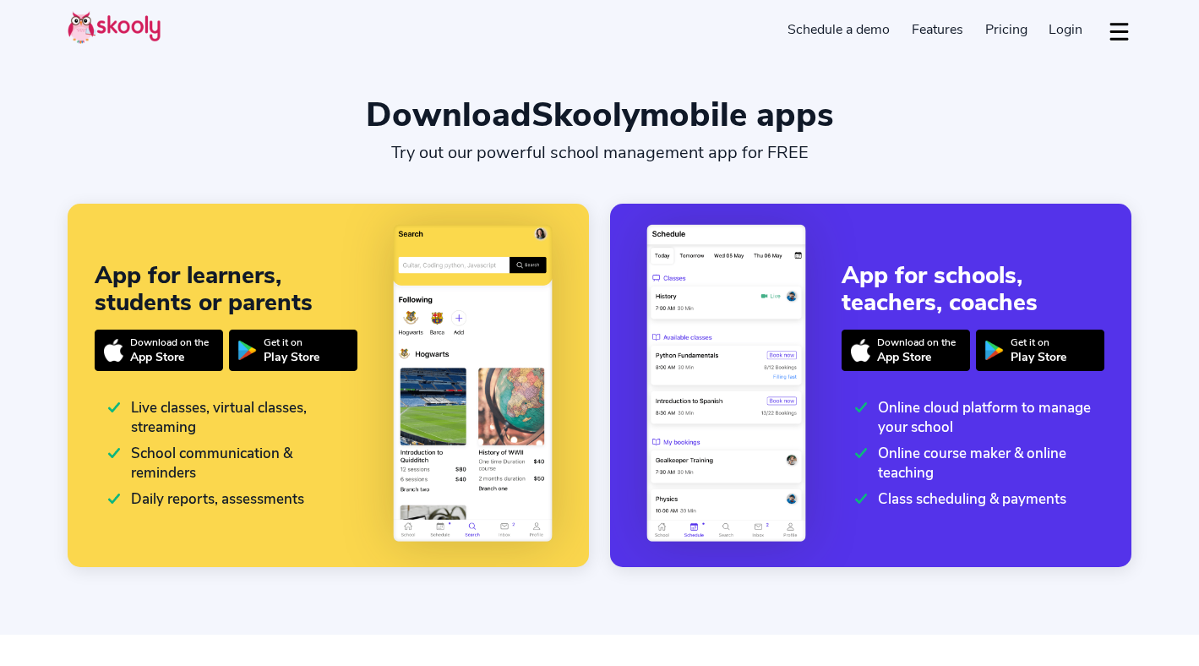
select select "en"
select select "852"
select select "Hong Kong"
select select "Asia/Hong_Kong"
click at [901, 299] on div "App for schools, teachers, coaches" at bounding box center [973, 289] width 263 height 54
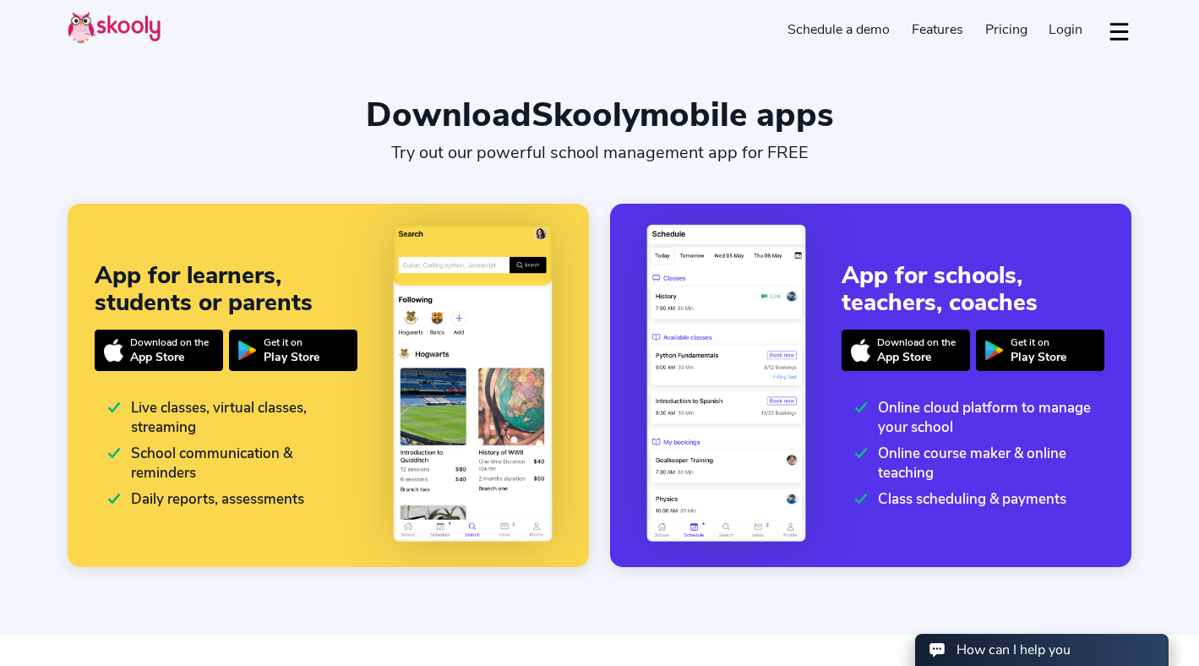
drag, startPoint x: 918, startPoint y: 111, endPoint x: 927, endPoint y: 482, distance: 371.0
click at [927, 482] on section "Download Skooly mobile apps Try out our powerful school management app for FREE…" at bounding box center [599, 317] width 1199 height 635
click at [945, 539] on html "How can I help you How can I help you Hey there 👋! I would be assisting you wit…" at bounding box center [938, 539] width 487 height 0
click at [894, 164] on section "Download Skooly mobile apps Try out our powerful school management app for FREE…" at bounding box center [599, 317] width 1199 height 635
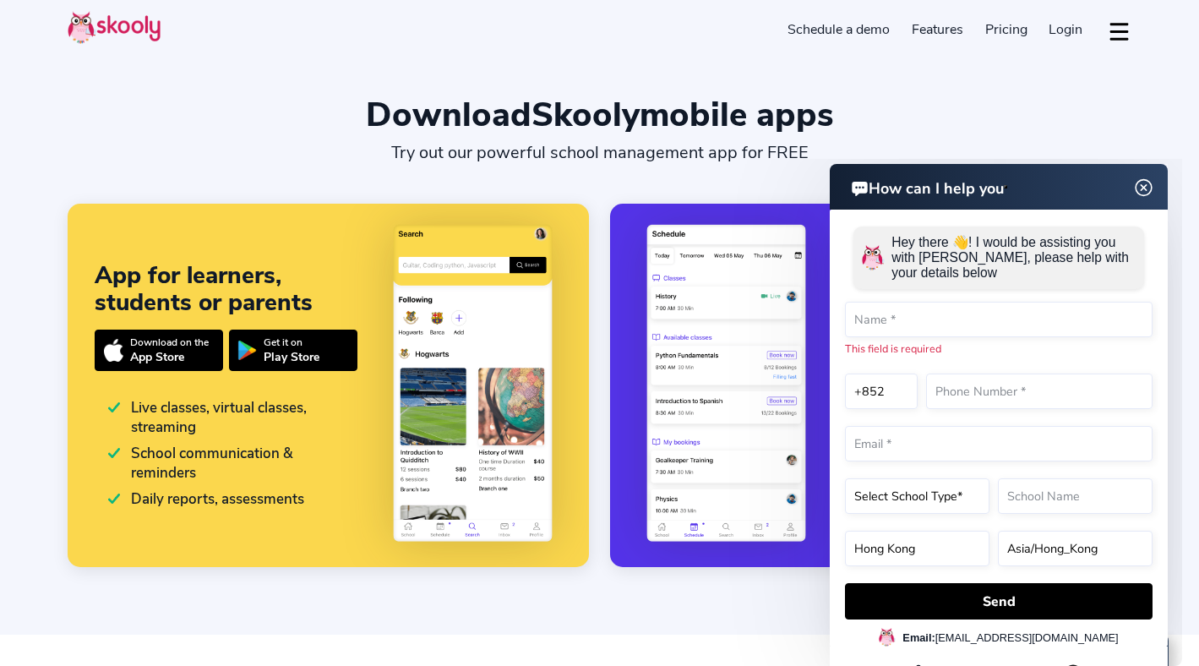
click at [992, 26] on span "Pricing" at bounding box center [1006, 29] width 42 height 19
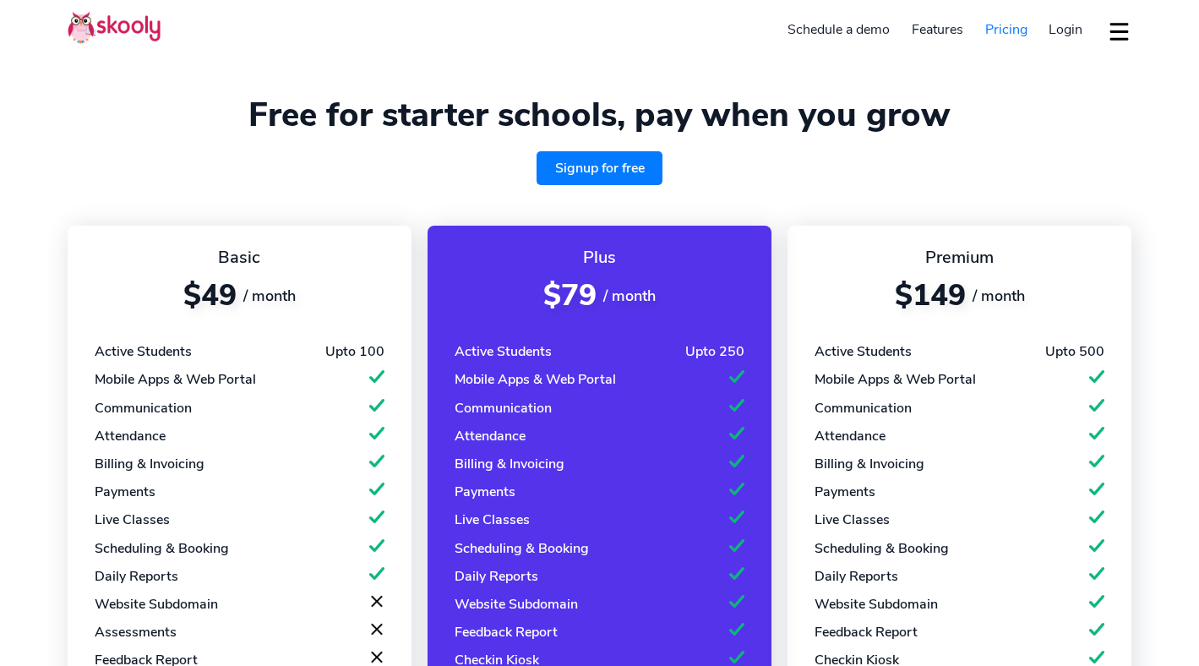
select select "en"
select select "852"
select select "Hong Kong"
select select "Asia/Hong_Kong"
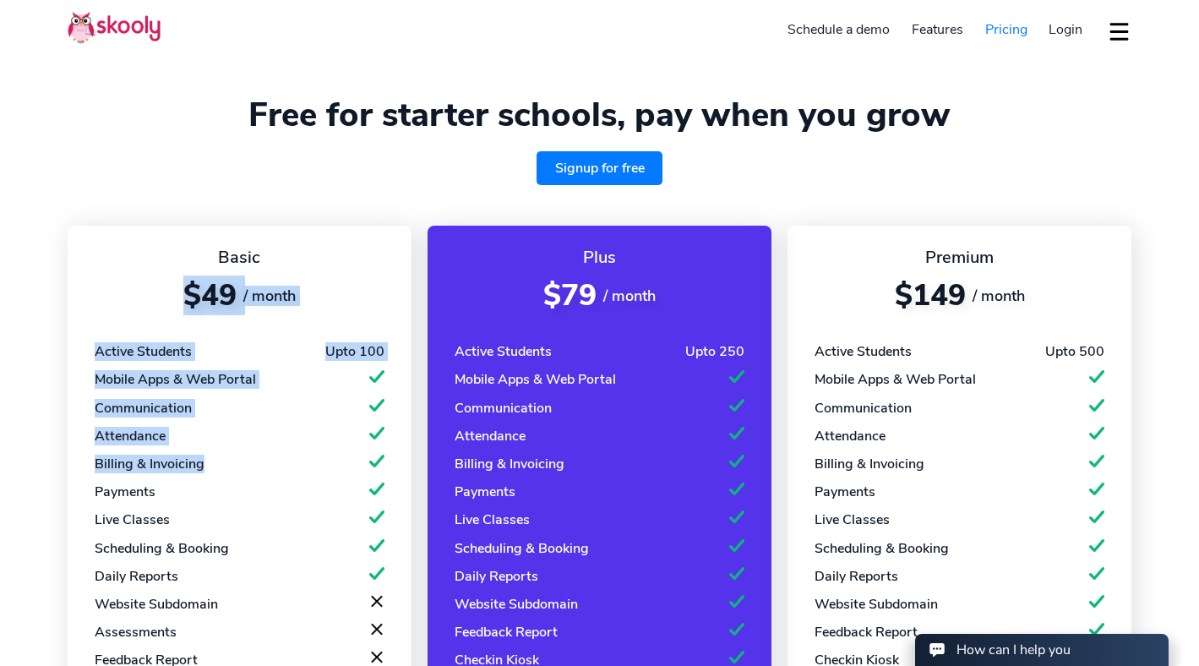
drag, startPoint x: 188, startPoint y: 301, endPoint x: 371, endPoint y: 472, distance: 251.1
click at [369, 468] on div "Basic $49 / month Active Students Upto 100 Mobile Apps & Web Portal Communicati…" at bounding box center [240, 546] width 344 height 640
